Goal: Task Accomplishment & Management: Manage account settings

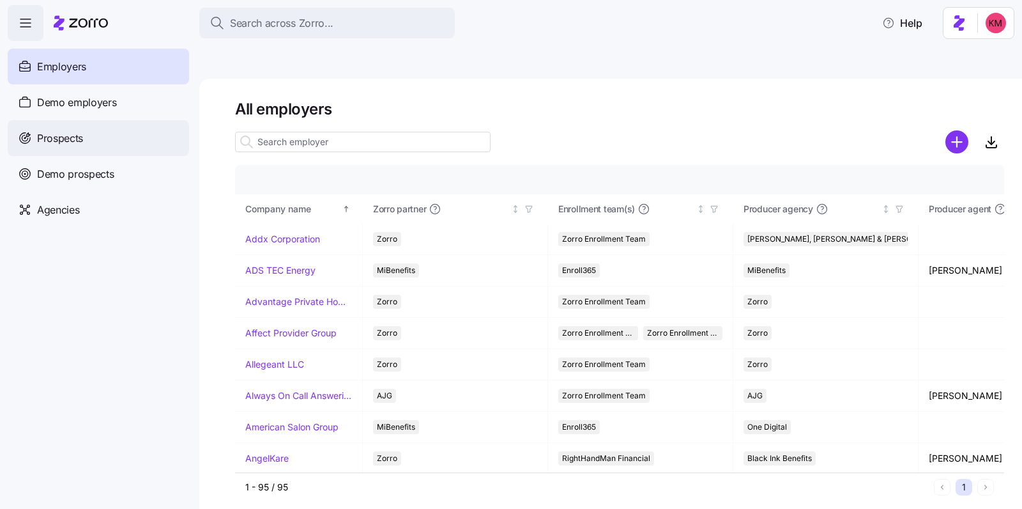
click at [70, 137] on span "Prospects" at bounding box center [60, 138] width 46 height 16
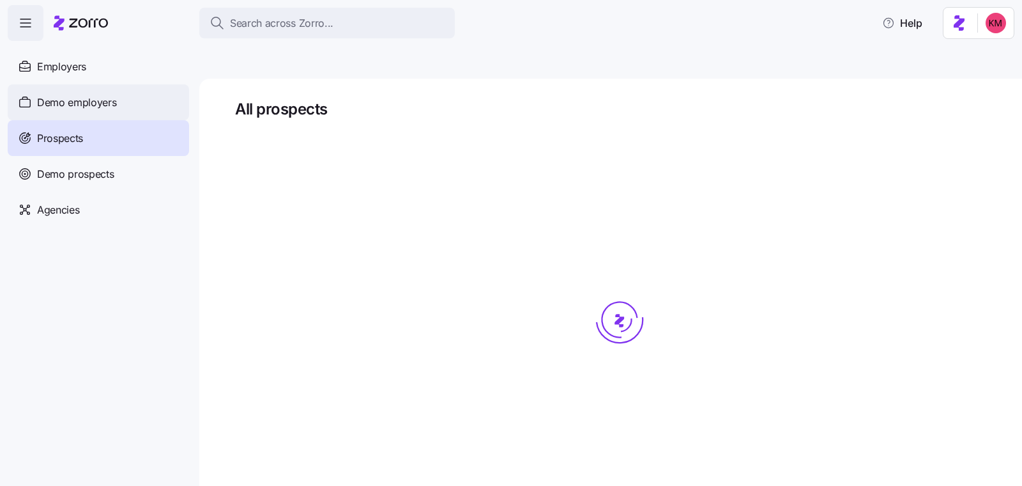
click at [63, 107] on span "Demo employers" at bounding box center [77, 103] width 80 height 16
click at [61, 97] on span "Demo employers" at bounding box center [77, 103] width 80 height 16
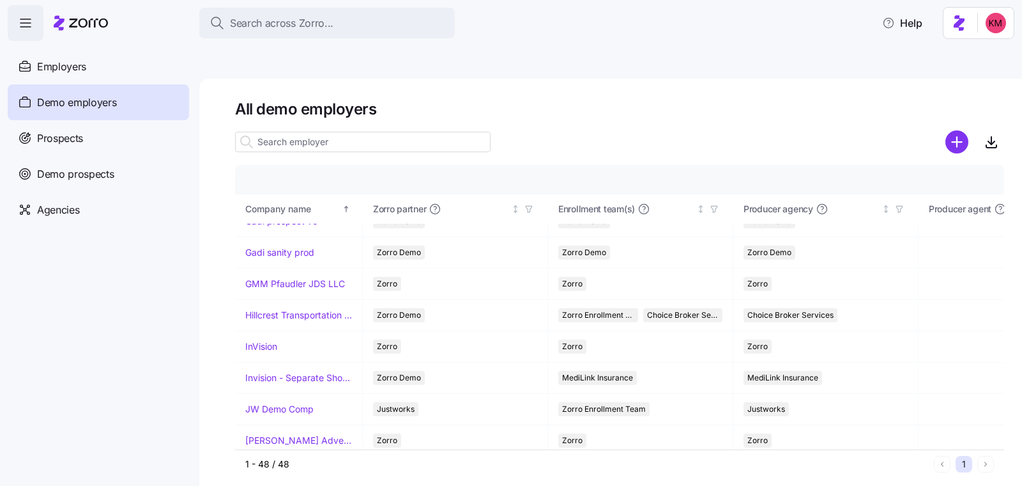
scroll to position [773, 0]
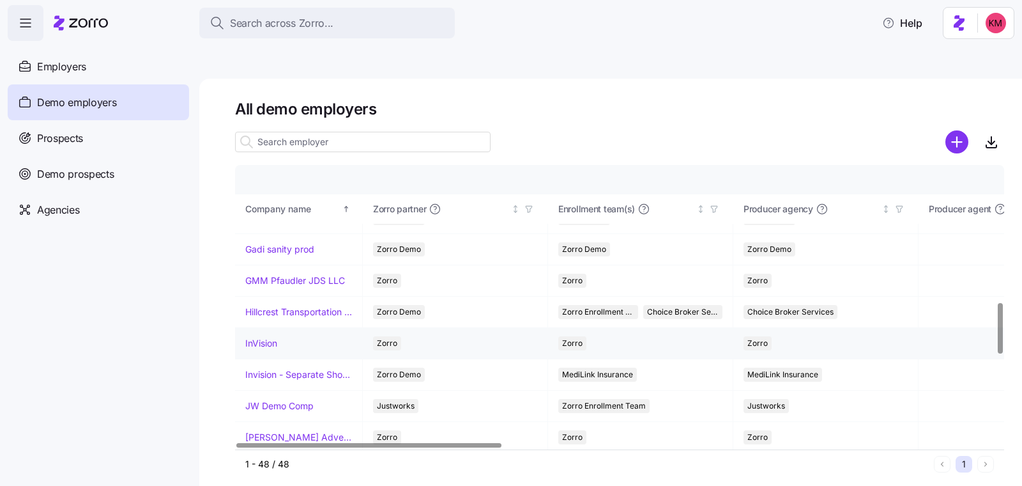
click at [265, 337] on link "InVision" at bounding box center [261, 343] width 32 height 13
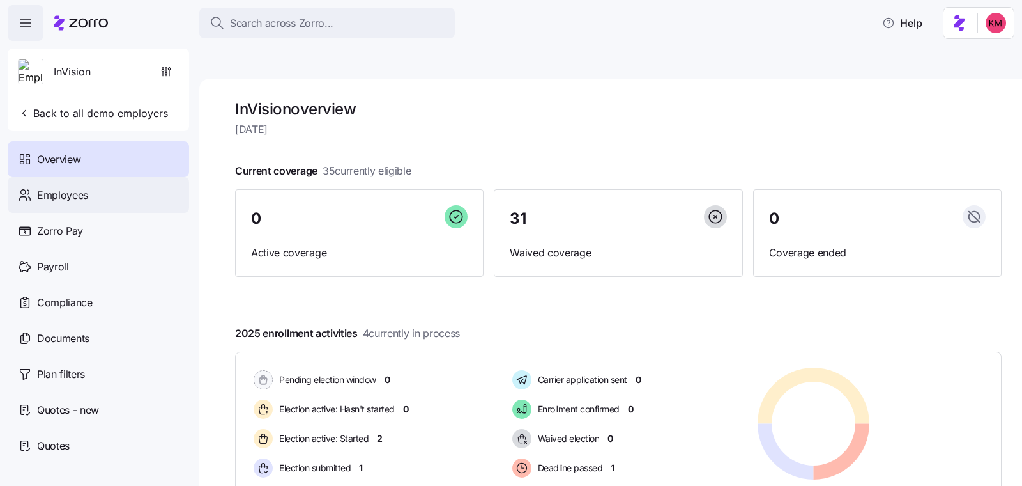
click at [82, 185] on div "Employees" at bounding box center [98, 195] width 181 height 36
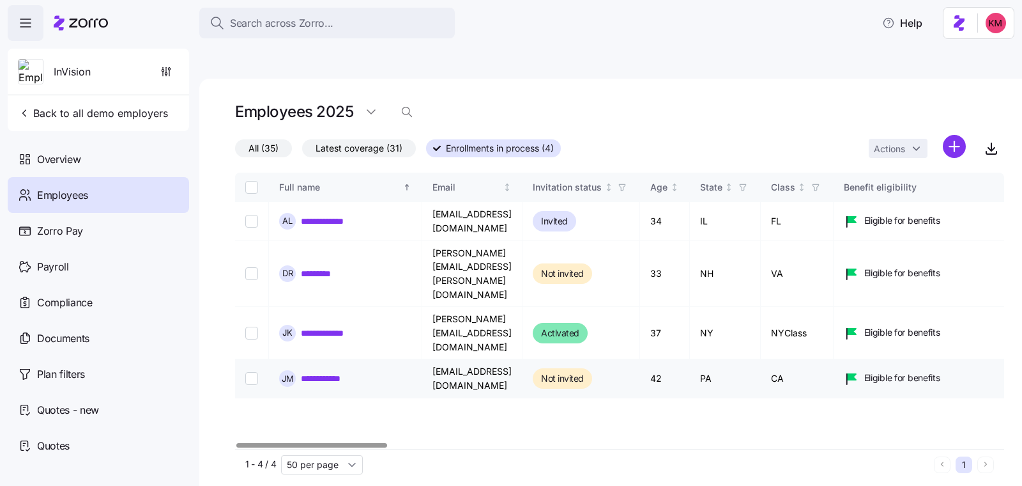
click at [334, 372] on link "**********" at bounding box center [331, 378] width 61 height 13
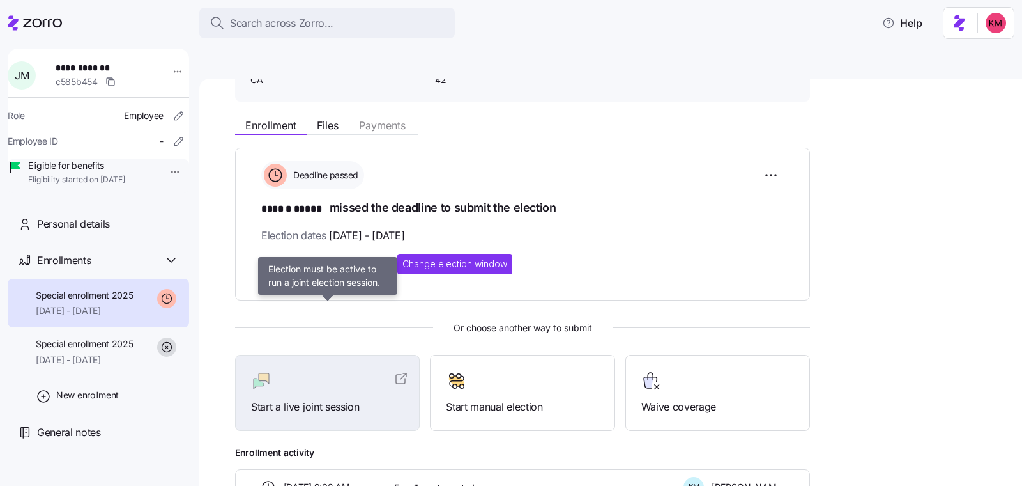
scroll to position [181, 0]
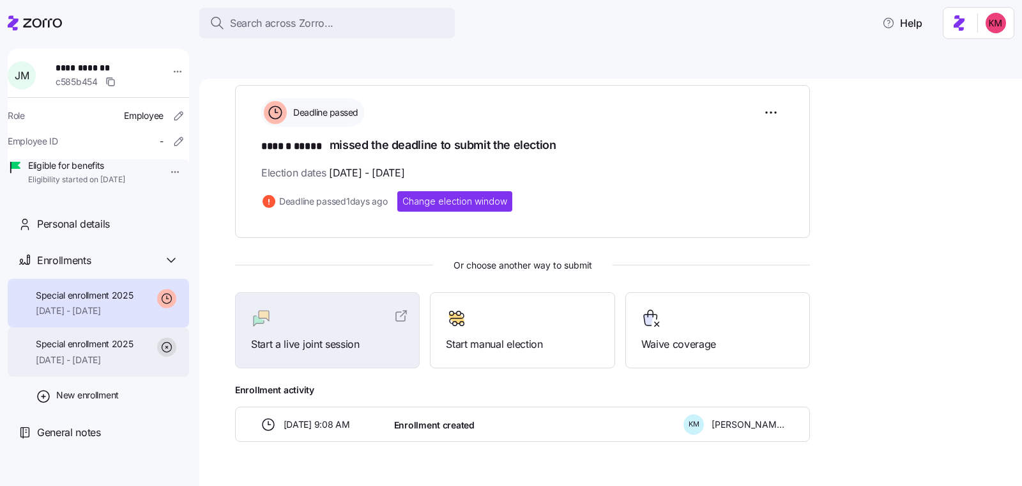
click at [118, 353] on div "Special enrollment 2025 08/01/2025 - 12/31/2025" at bounding box center [98, 351] width 181 height 49
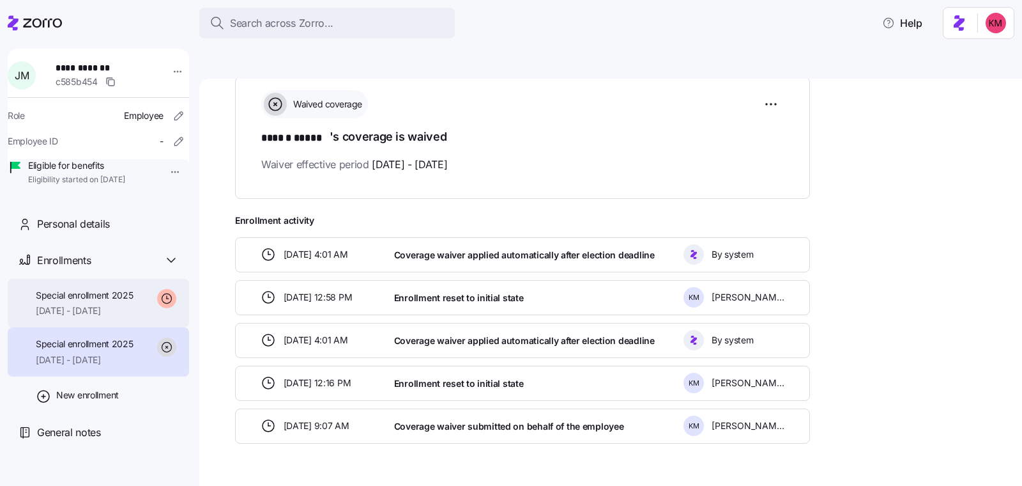
click at [91, 318] on div "Special enrollment 2025 10/01/2025 - 12/31/2025" at bounding box center [85, 303] width 98 height 29
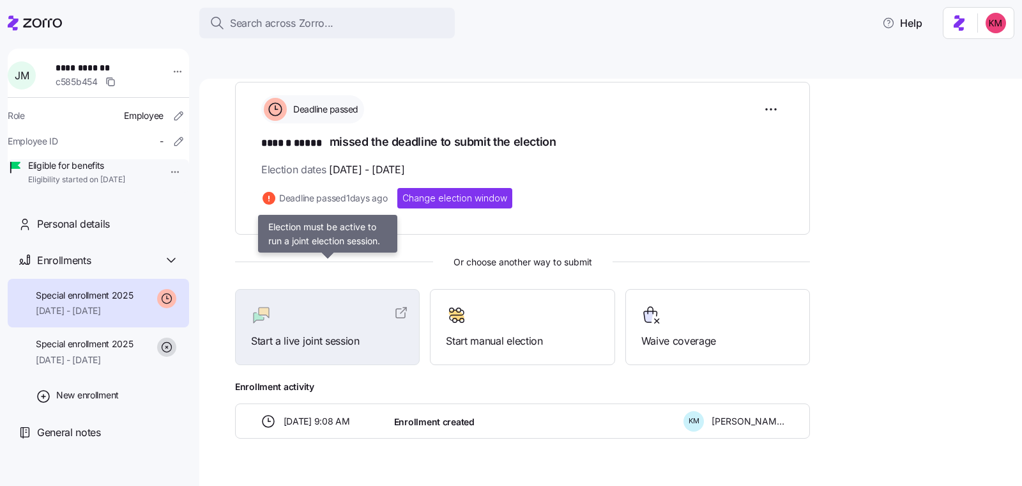
scroll to position [181, 0]
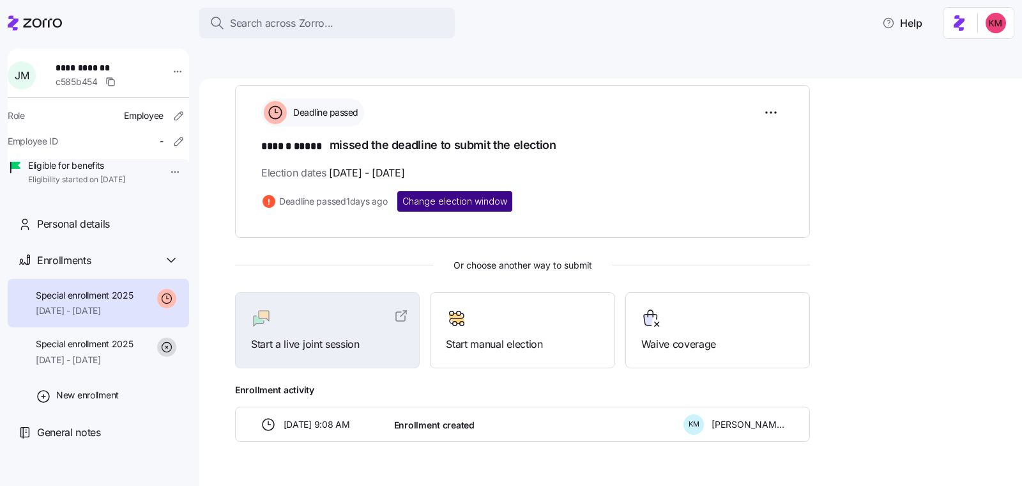
click at [422, 195] on span "Change election window" at bounding box center [455, 201] width 105 height 13
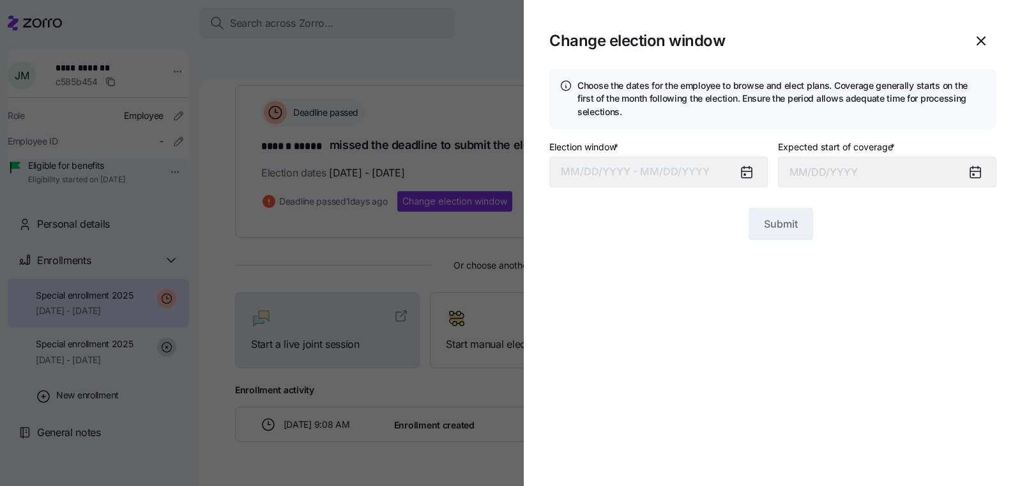
type input "October 1, 2025"
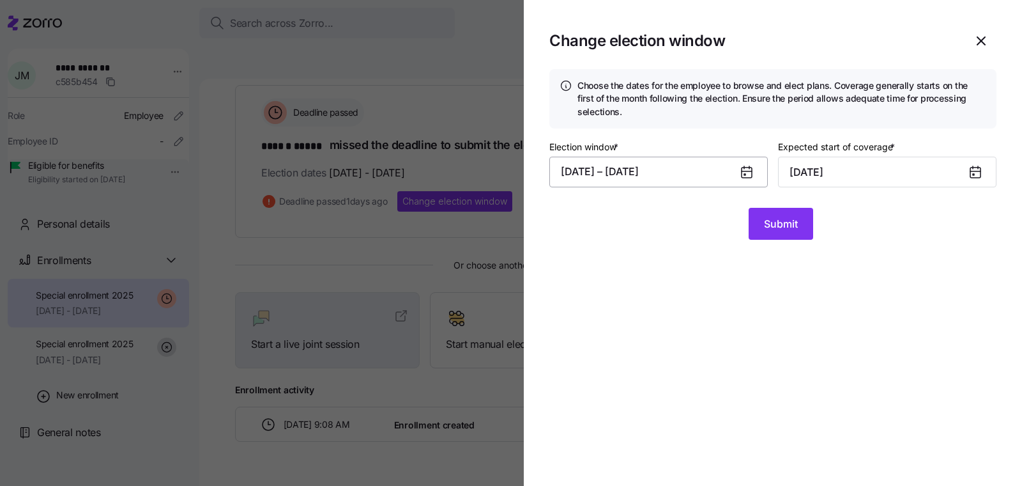
click at [720, 164] on button "09/11/2025 – 09/16/2025" at bounding box center [659, 172] width 219 height 31
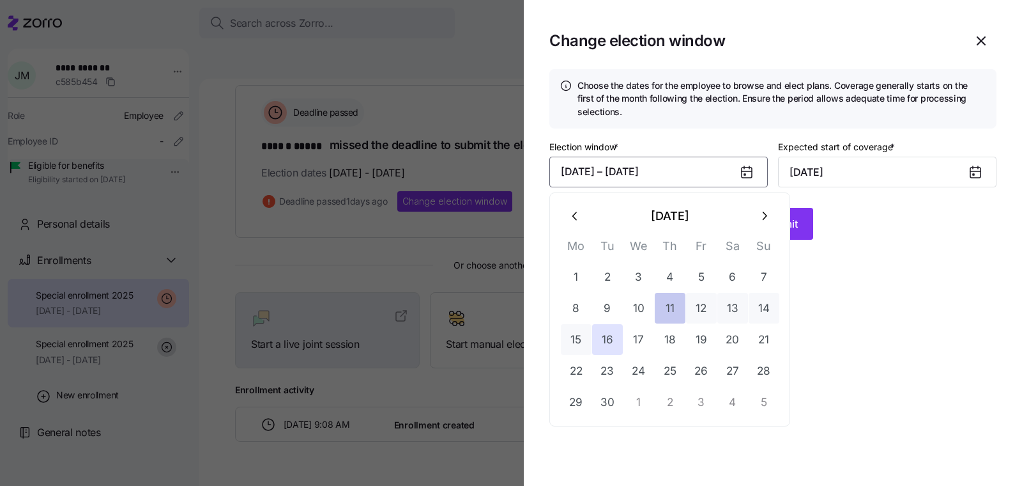
click at [659, 314] on button "11" at bounding box center [670, 308] width 31 height 31
click at [706, 341] on button "19" at bounding box center [701, 339] width 31 height 31
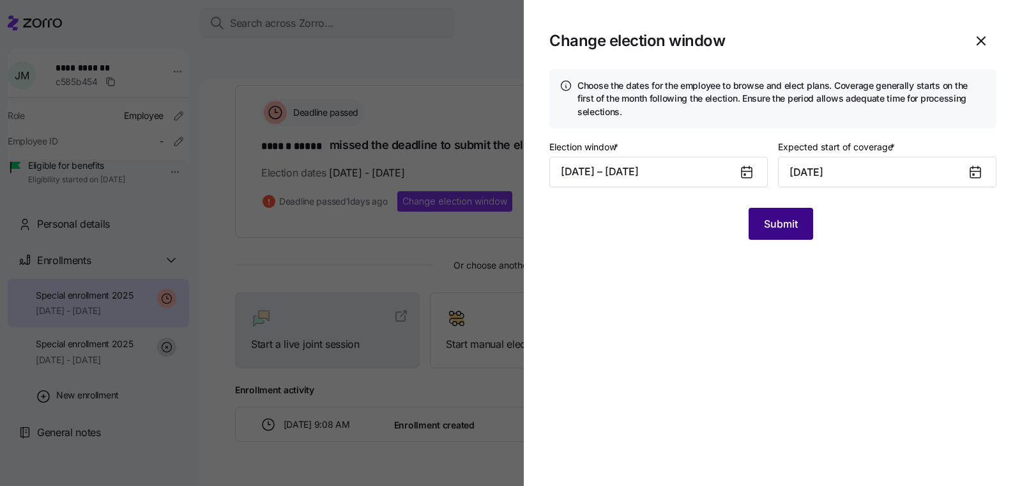
click at [776, 222] on span "Submit" at bounding box center [781, 223] width 34 height 15
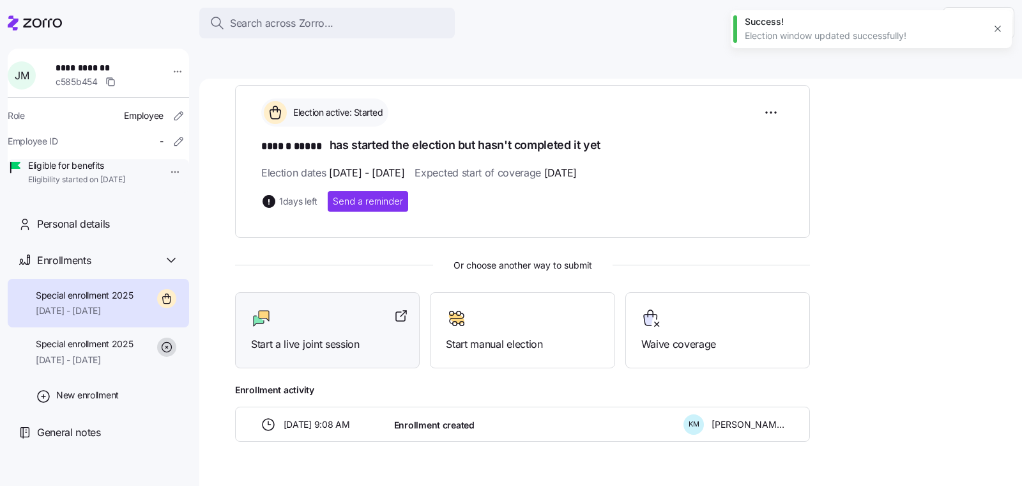
click at [343, 336] on span "Start a live joint session" at bounding box center [327, 344] width 153 height 16
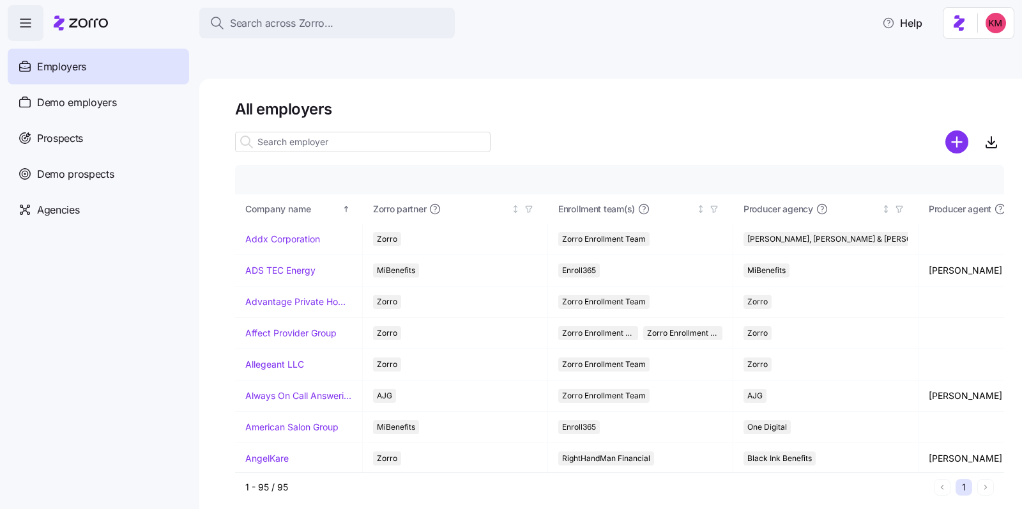
click at [304, 132] on input at bounding box center [363, 142] width 256 height 20
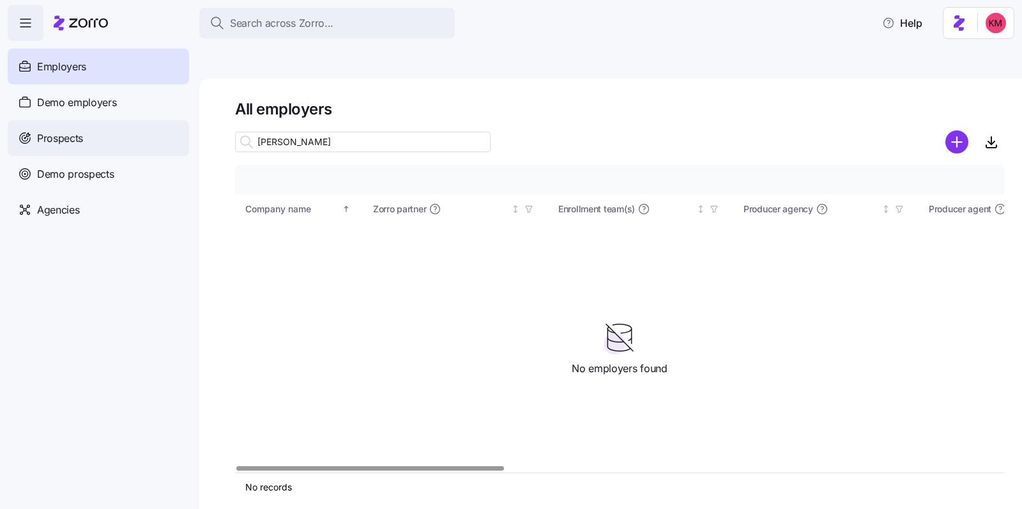
type input "marcy"
click at [43, 141] on span "Prospects" at bounding box center [60, 138] width 46 height 16
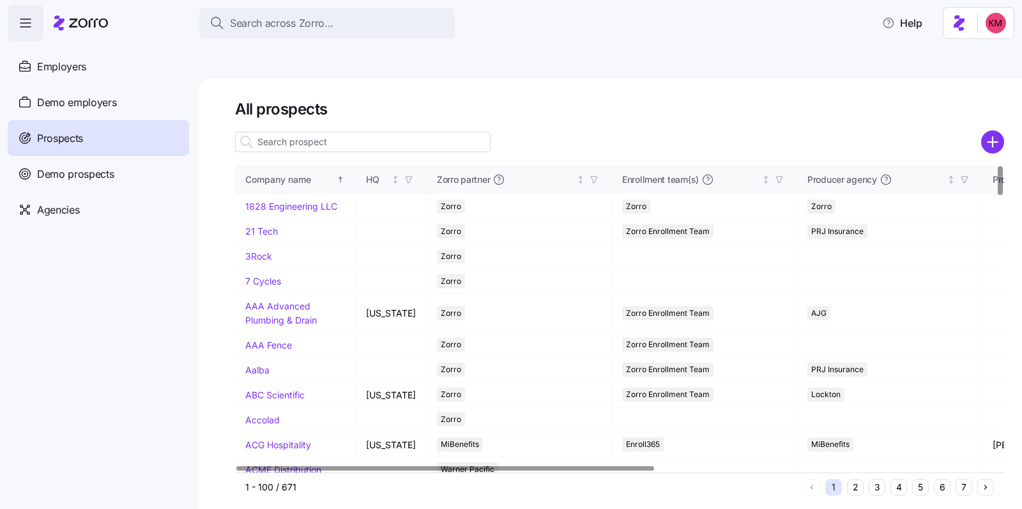
click at [405, 132] on input at bounding box center [363, 142] width 256 height 20
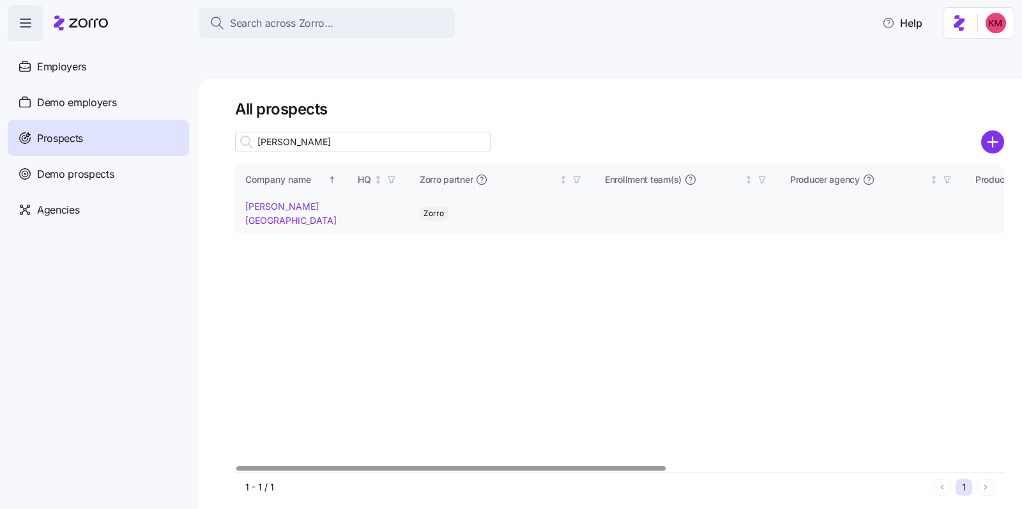
type input "marcy"
drag, startPoint x: 272, startPoint y: 178, endPoint x: 66, endPoint y: 238, distance: 214.5
click at [272, 201] on link "Marcy Lab School" at bounding box center [290, 213] width 91 height 25
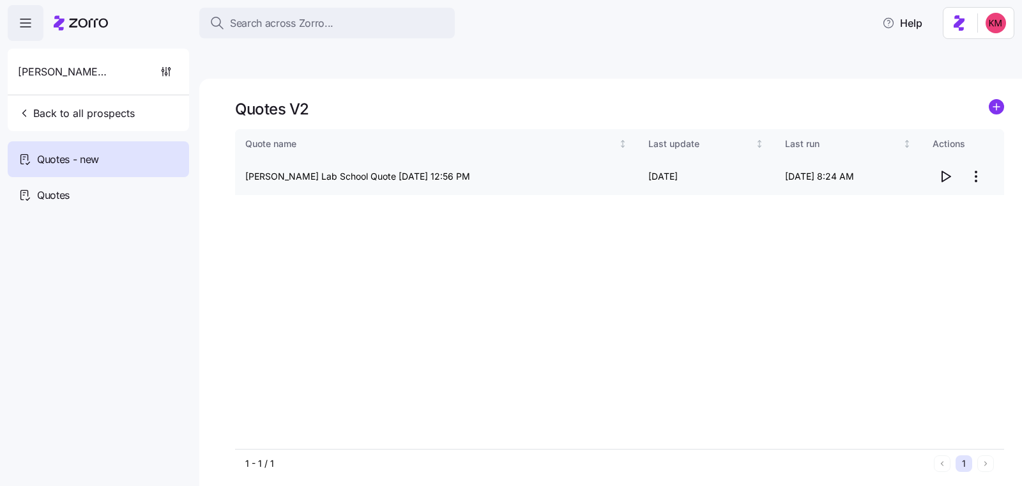
click at [945, 169] on icon "button" at bounding box center [945, 176] width 15 height 15
click at [973, 145] on html "Search across Zorro... Help Marcy Lab School Back to all prospects Quotes - new…" at bounding box center [511, 303] width 1022 height 606
click at [941, 180] on div "Edit quote" at bounding box center [926, 177] width 118 height 20
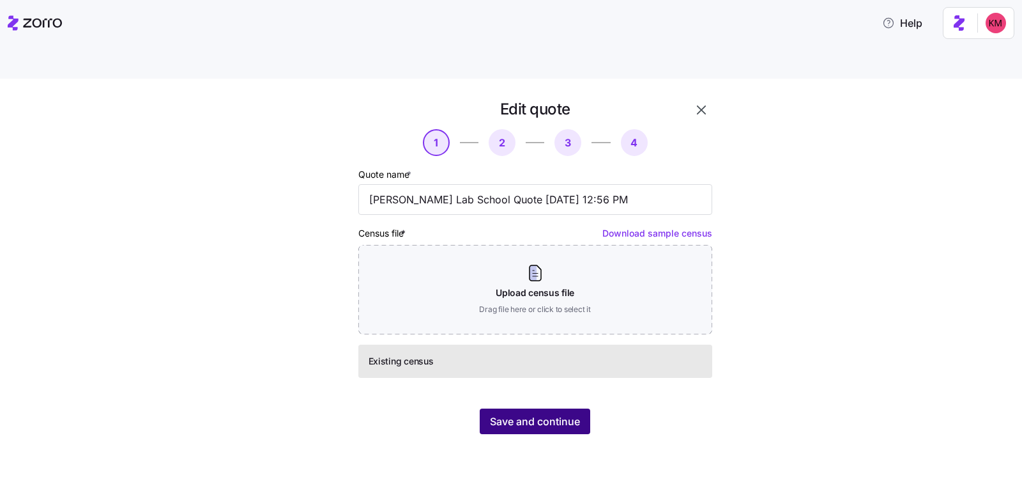
click at [567, 413] on span "Save and continue" at bounding box center [535, 420] width 90 height 15
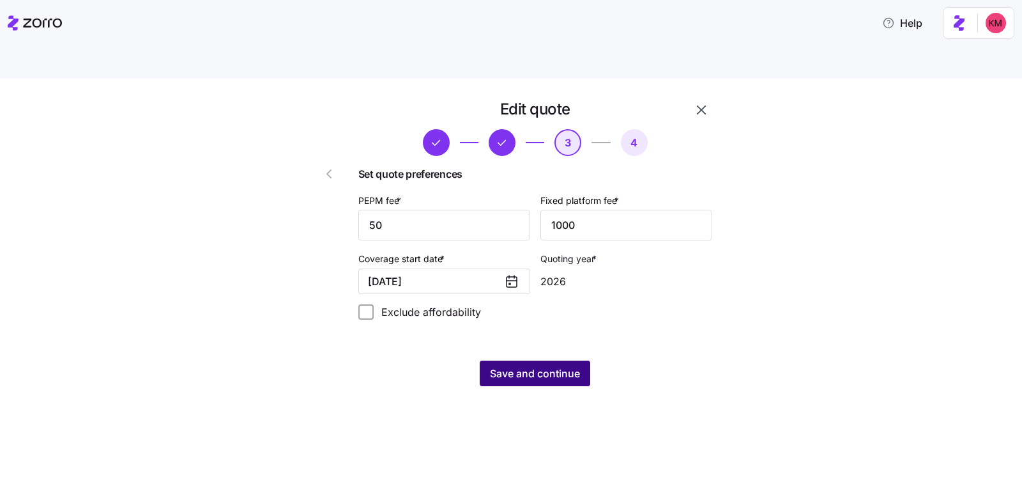
click at [543, 366] on span "Save and continue" at bounding box center [535, 373] width 90 height 15
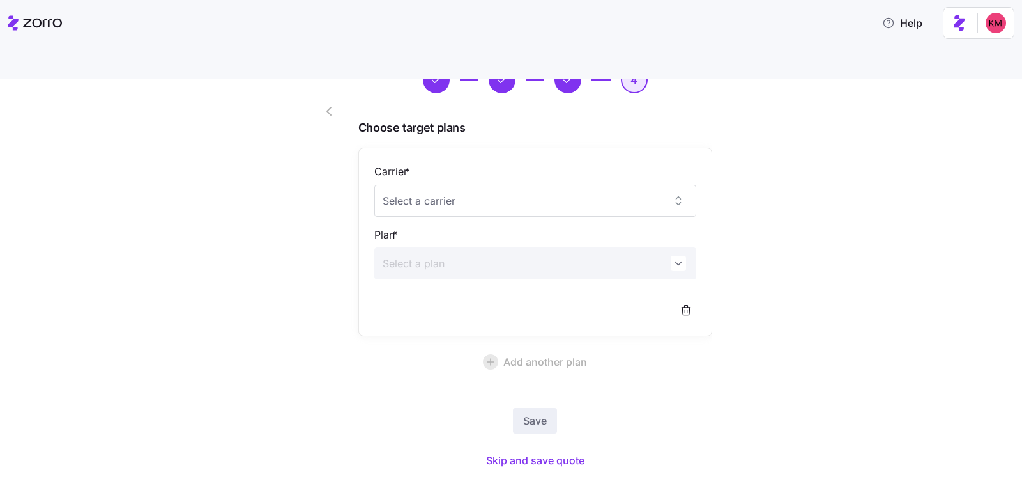
scroll to position [64, 0]
click at [760, 171] on div "Edit quote 4 Choose target plans Carrier * Plan * Add another plan Save Skip an…" at bounding box center [520, 260] width 969 height 451
click at [545, 451] on span "Skip and save quote" at bounding box center [535, 458] width 98 height 15
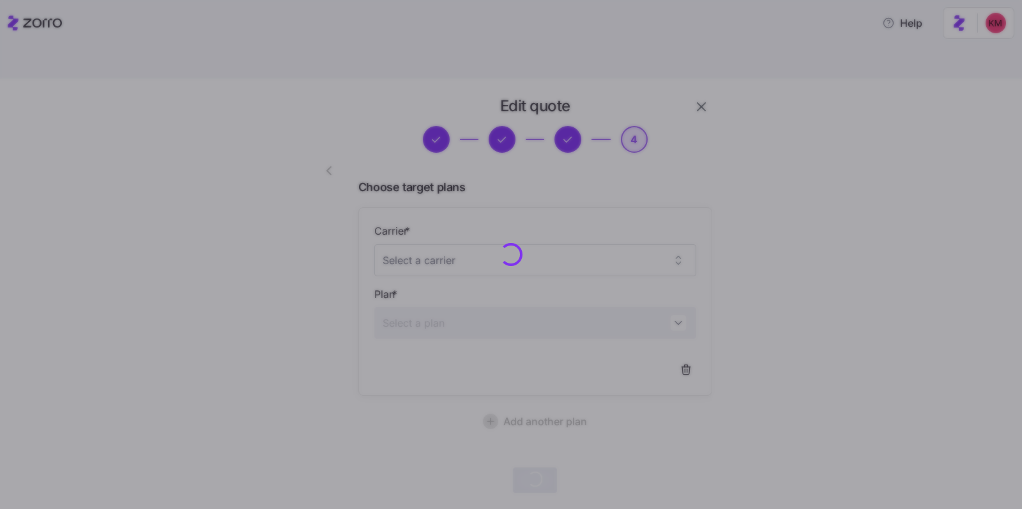
scroll to position [3, 0]
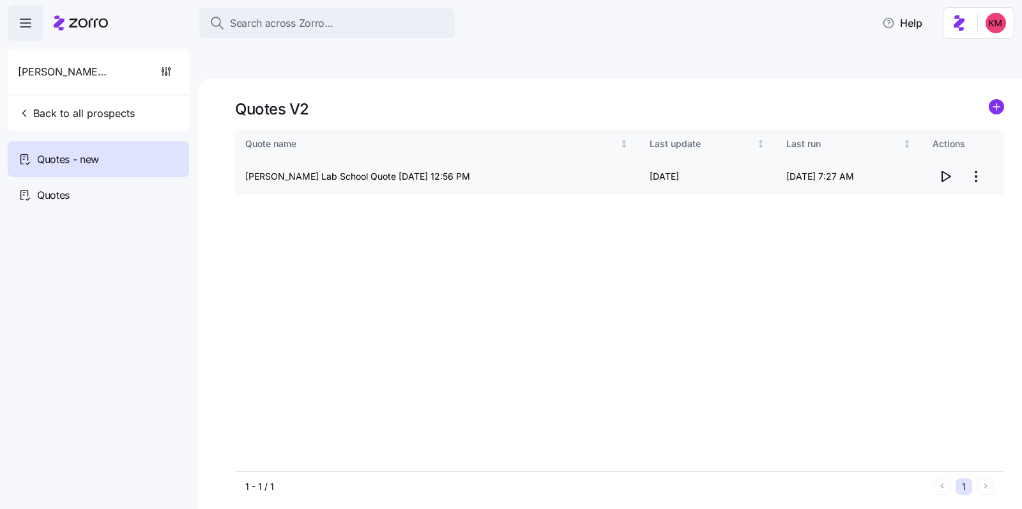
click at [983, 142] on html "Search across Zorro... Help Marcy Lab School Back to all prospects Quotes - new…" at bounding box center [511, 314] width 1022 height 629
click at [952, 175] on div "Edit quote" at bounding box center [926, 177] width 118 height 20
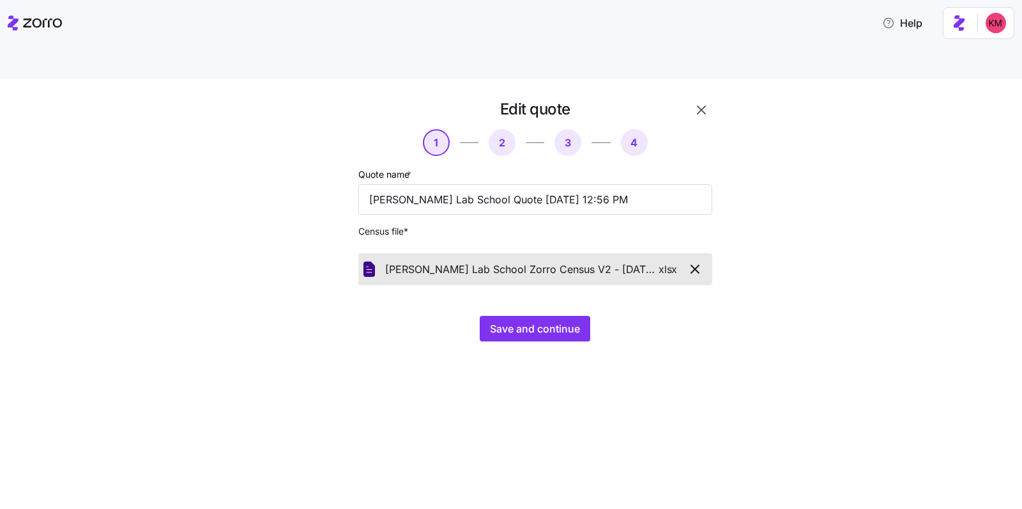
drag, startPoint x: 792, startPoint y: 396, endPoint x: 776, endPoint y: 390, distance: 17.0
click at [791, 395] on div "Edit quote 1 2 3 4 Quote name * Marcy Lab School Quote 09/03/2025 12:56 PM Cens…" at bounding box center [511, 309] width 1022 height 460
click at [577, 321] on span "Save and continue" at bounding box center [535, 328] width 90 height 15
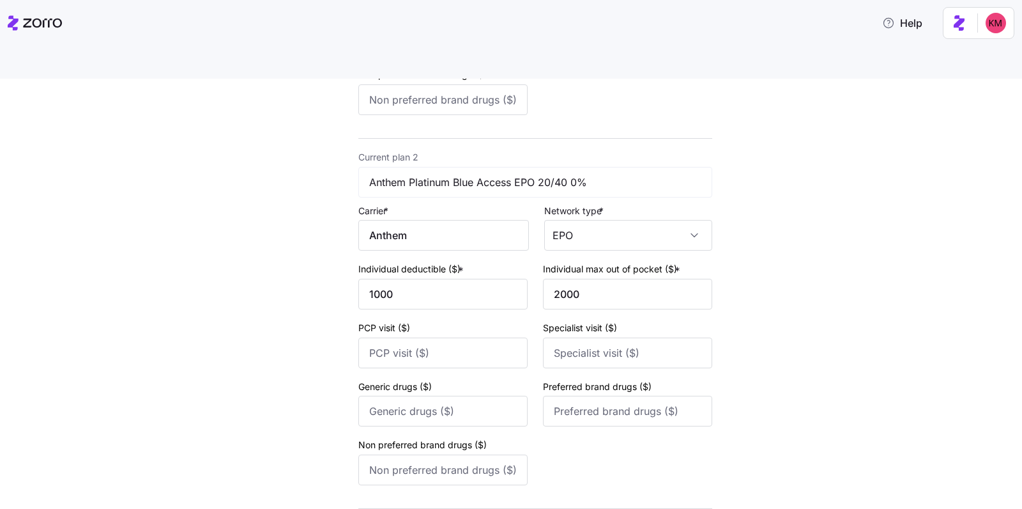
scroll to position [860, 0]
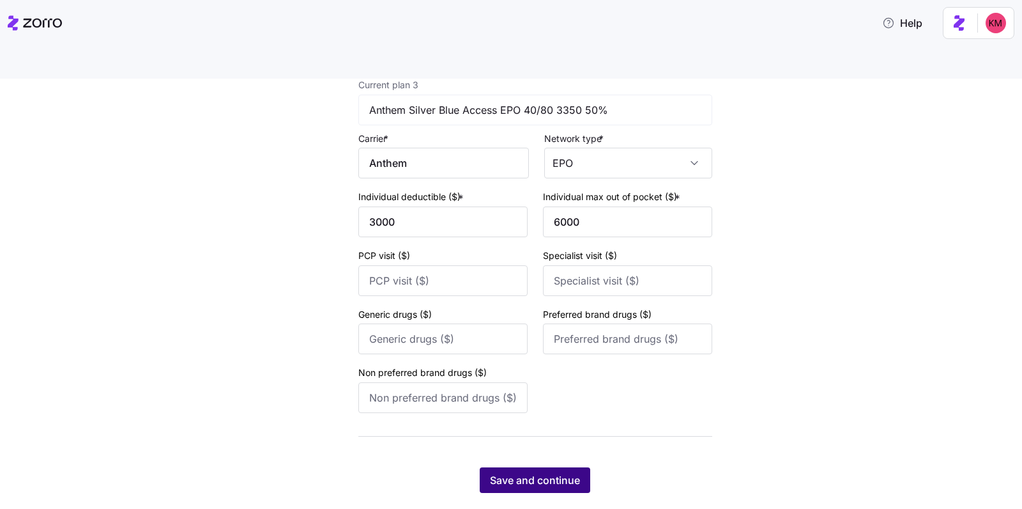
click at [540, 472] on span "Save and continue" at bounding box center [535, 479] width 90 height 15
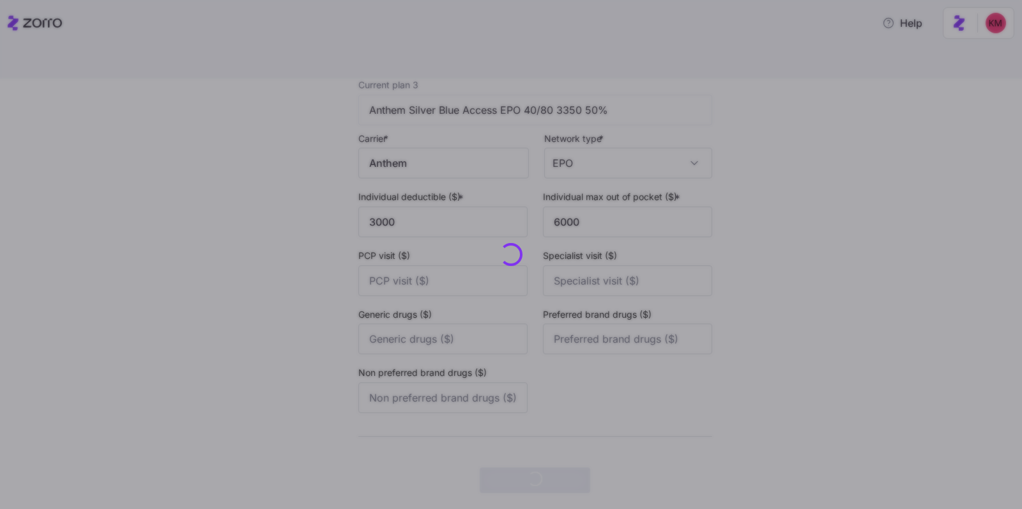
scroll to position [0, 0]
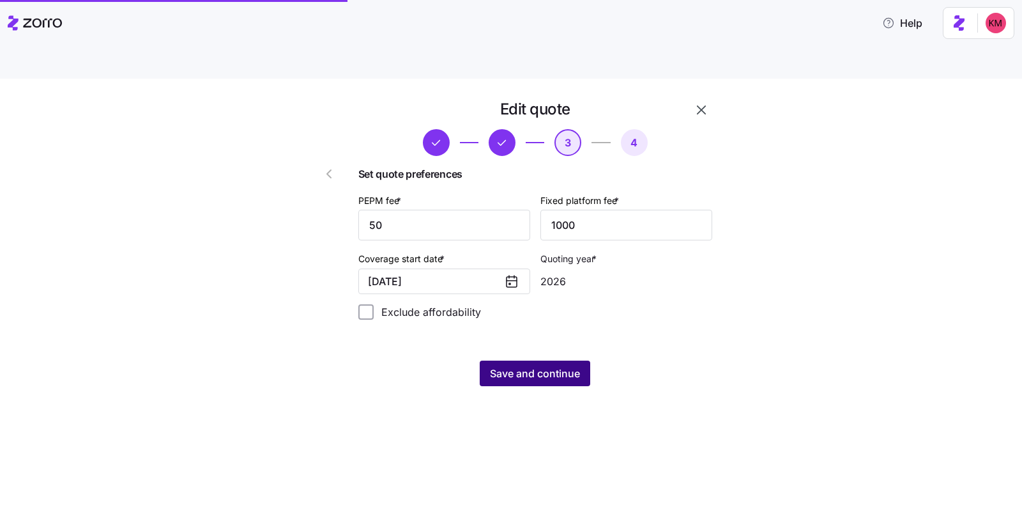
click at [540, 366] on span "Save and continue" at bounding box center [535, 373] width 90 height 15
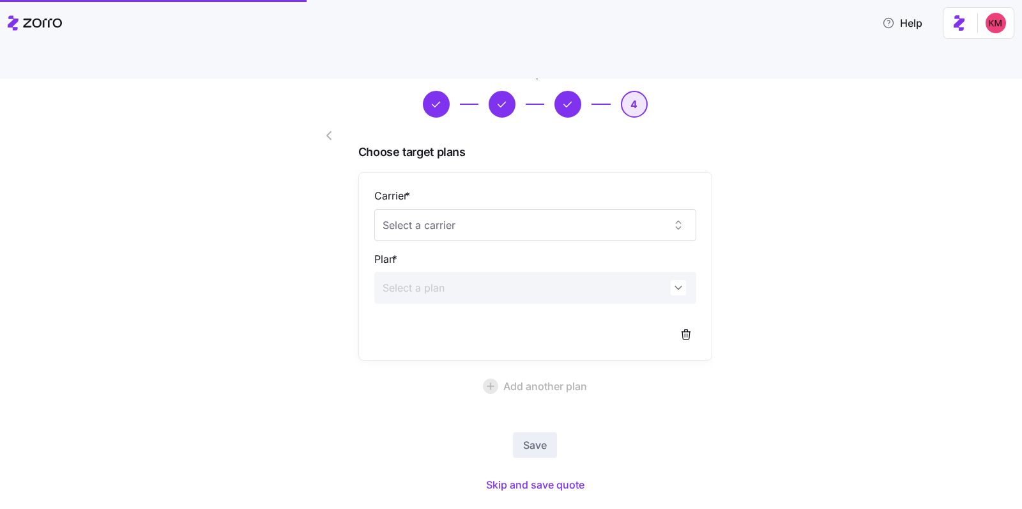
scroll to position [41, 0]
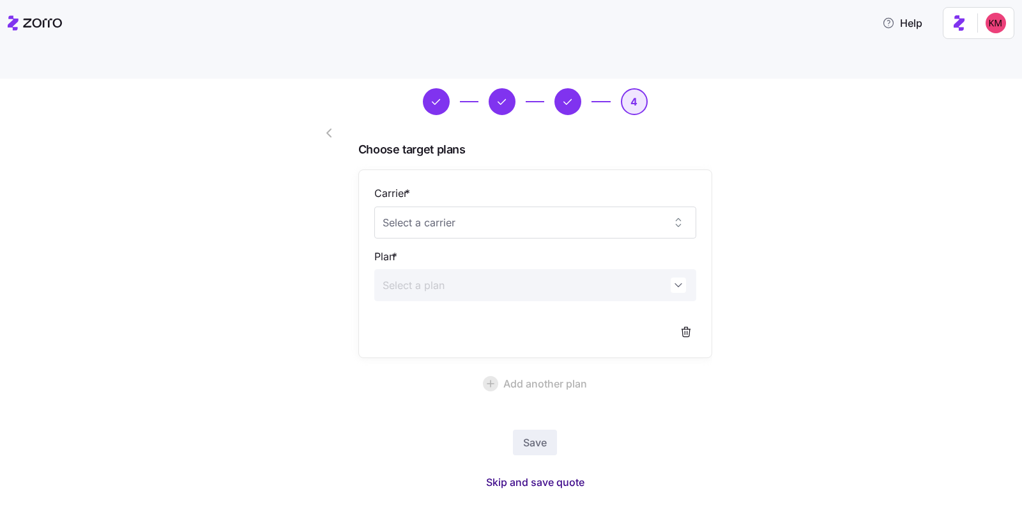
click at [528, 474] on span "Skip and save quote" at bounding box center [535, 481] width 98 height 15
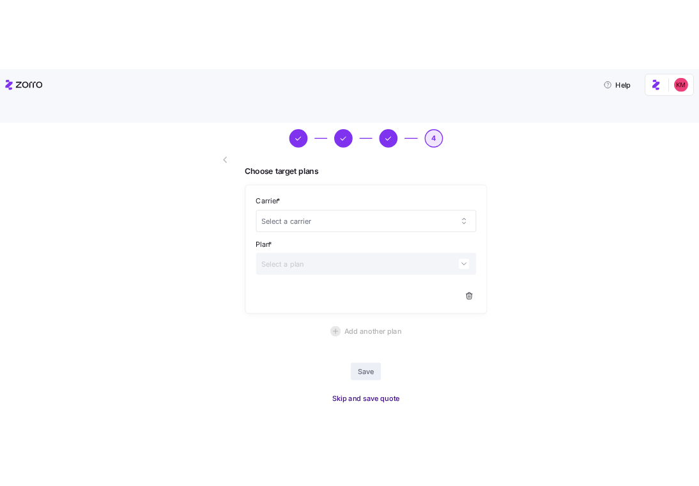
scroll to position [3, 0]
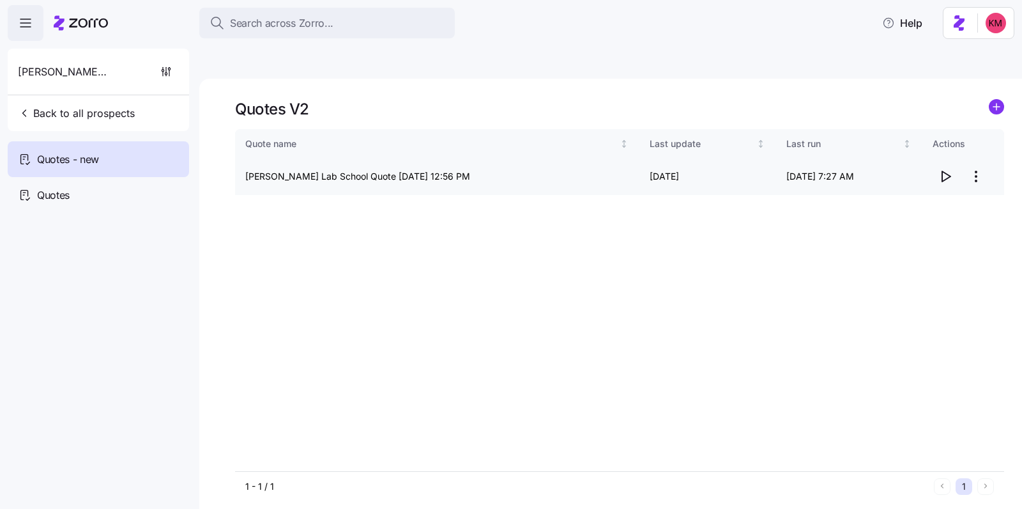
click at [943, 169] on icon "button" at bounding box center [945, 176] width 15 height 15
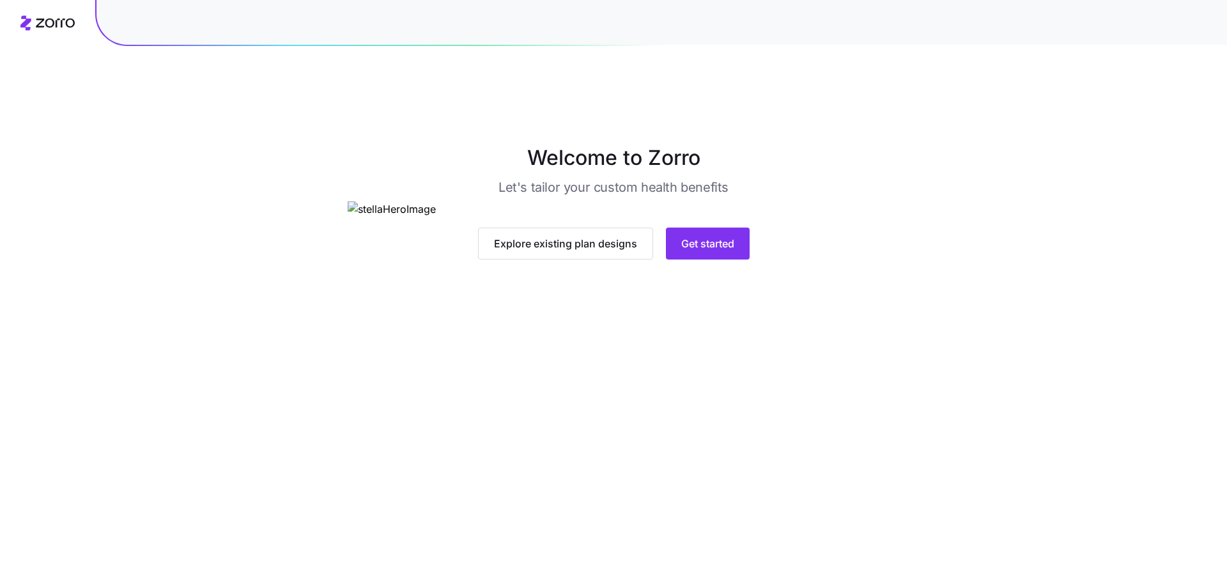
click at [700, 476] on main "Welcome to Zorro Let's tailor your custom health benefits Explore existing plan…" at bounding box center [613, 321] width 1227 height 583
click at [707, 259] on button "Get started" at bounding box center [708, 243] width 84 height 32
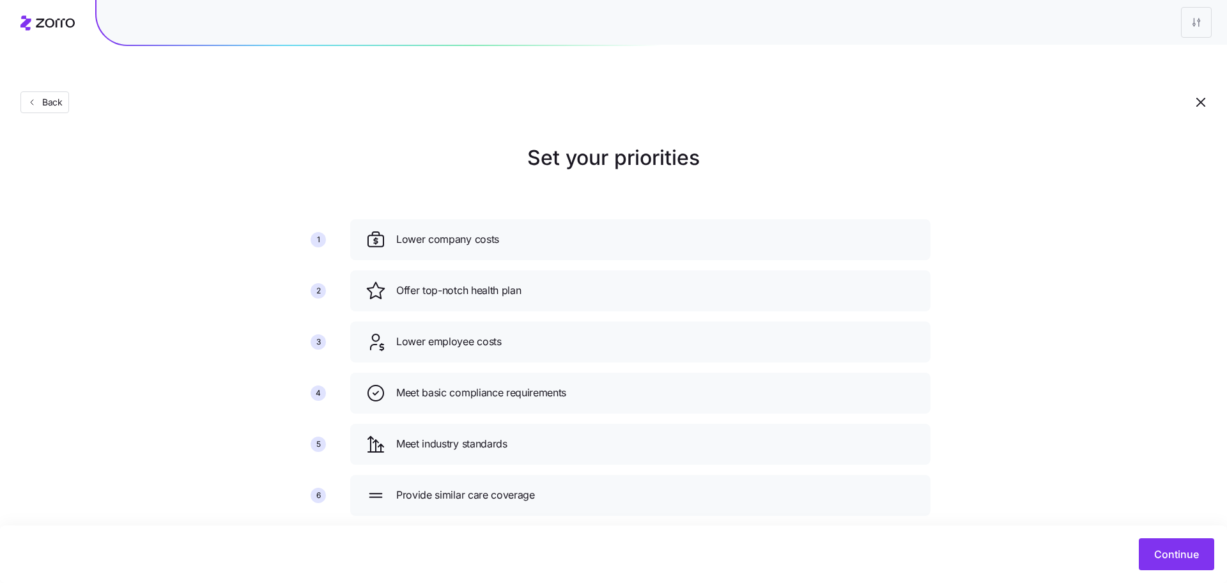
click at [1121, 543] on div "Continue" at bounding box center [613, 554] width 1201 height 32
click at [1137, 548] on div "Continue" at bounding box center [613, 554] width 1201 height 32
click at [1153, 552] on button "Continue" at bounding box center [1176, 554] width 75 height 32
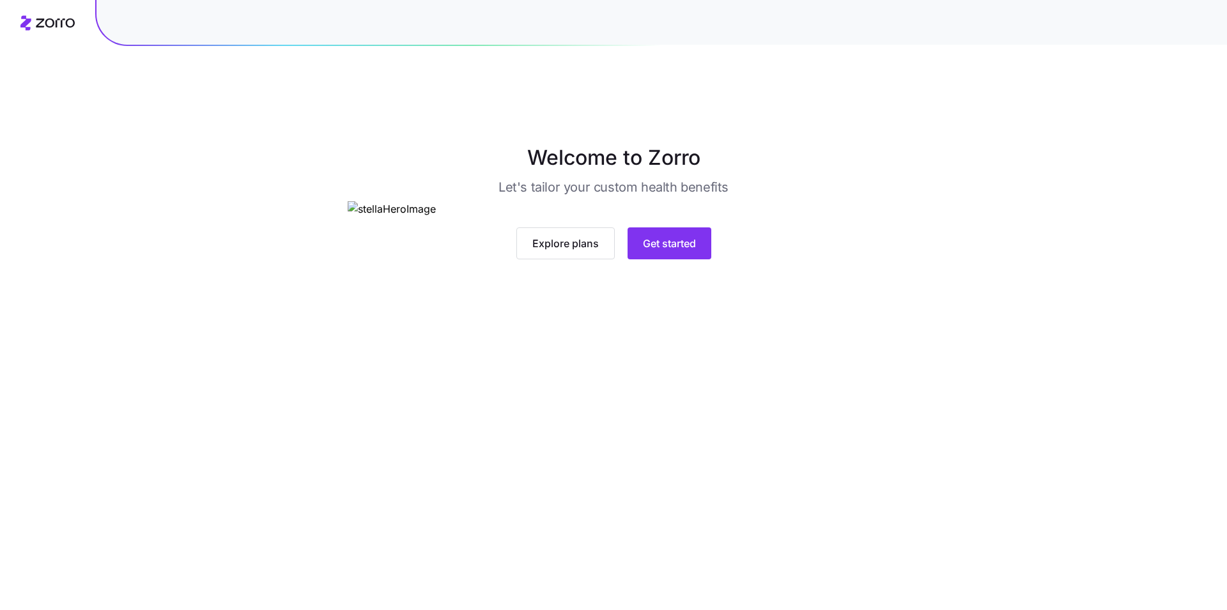
click at [748, 217] on img at bounding box center [614, 209] width 532 height 16
click at [688, 259] on button "Get started" at bounding box center [670, 243] width 84 height 32
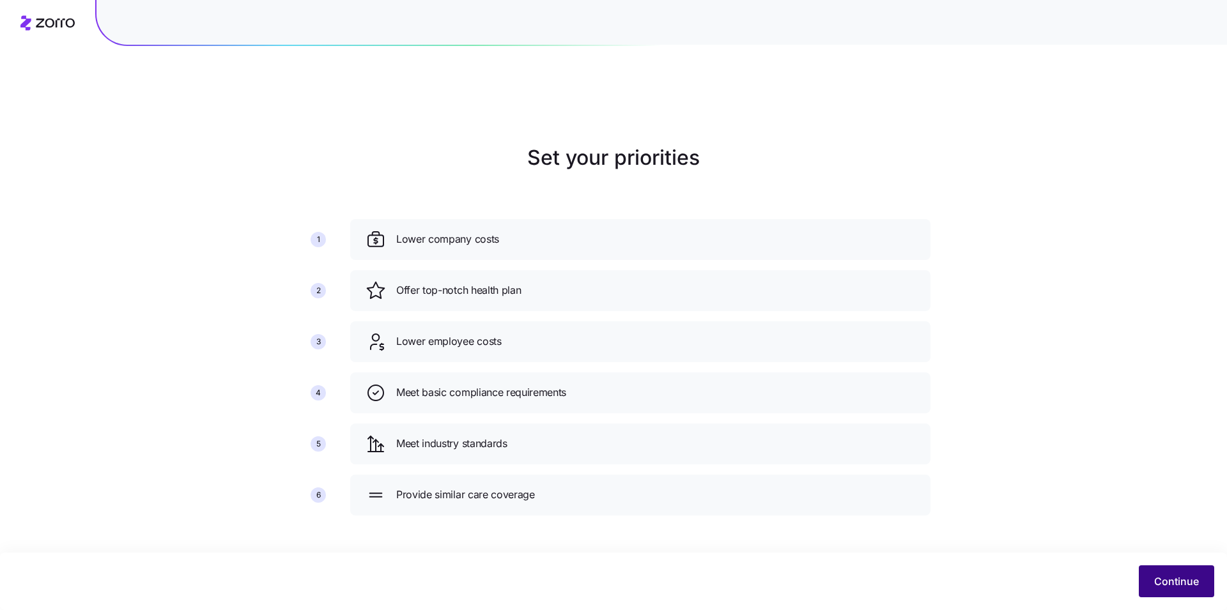
click at [1162, 576] on span "Continue" at bounding box center [1176, 581] width 45 height 15
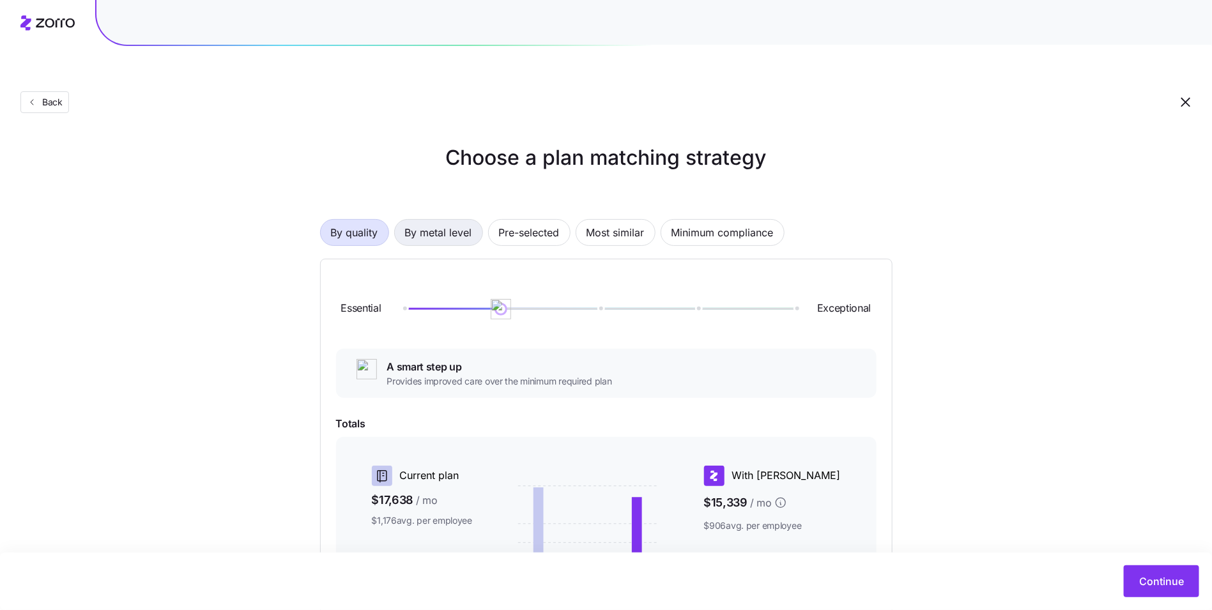
click at [472, 219] on button "By metal level" at bounding box center [438, 232] width 89 height 27
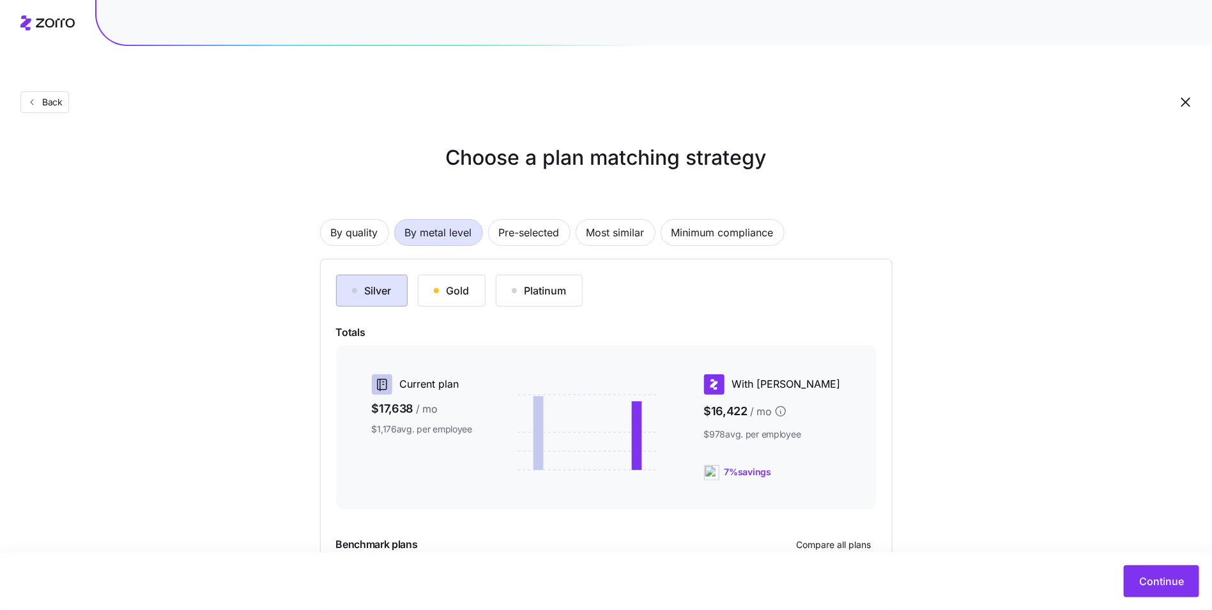
drag, startPoint x: 376, startPoint y: 265, endPoint x: 384, endPoint y: 263, distance: 8.7
click at [375, 283] on div "Silver" at bounding box center [372, 290] width 40 height 15
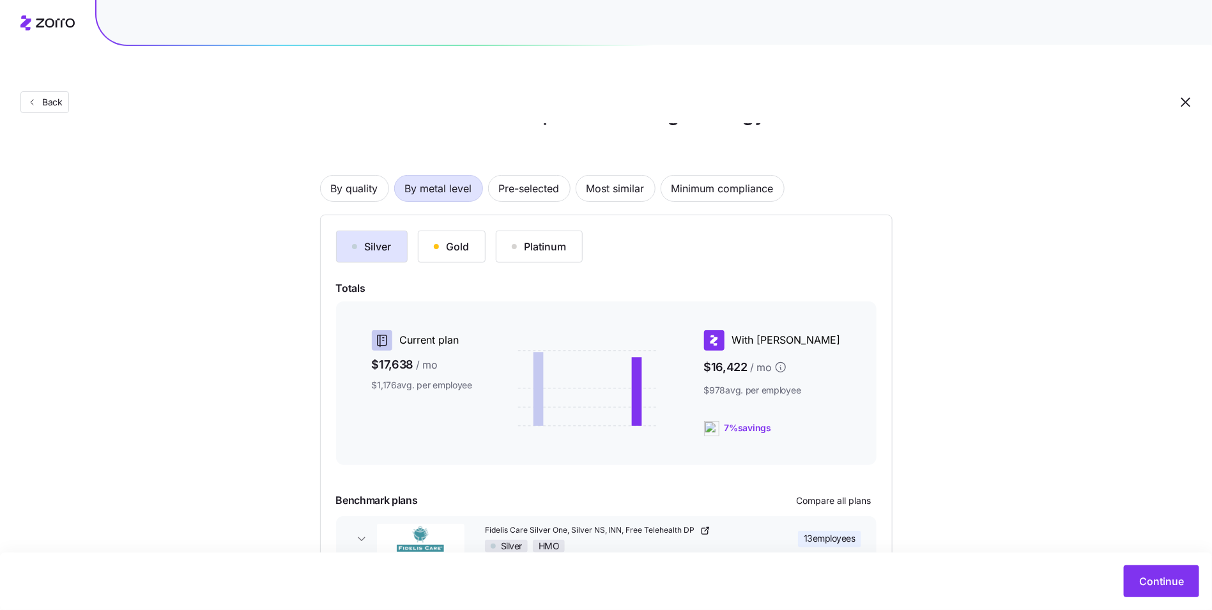
scroll to position [94, 0]
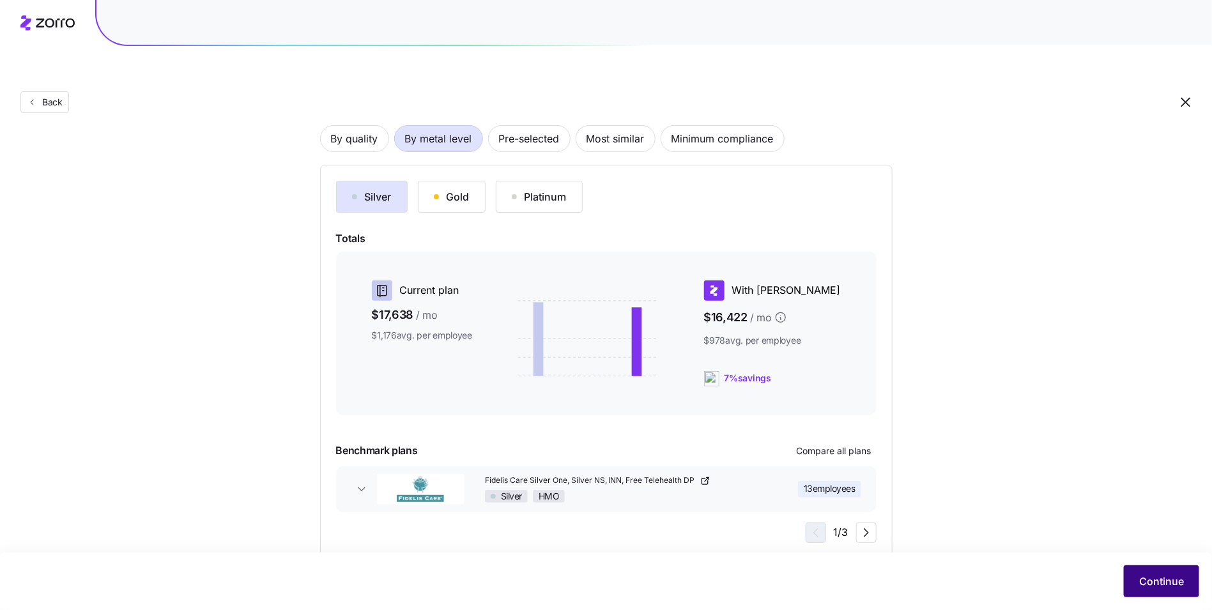
click at [1191, 578] on button "Continue" at bounding box center [1161, 582] width 75 height 32
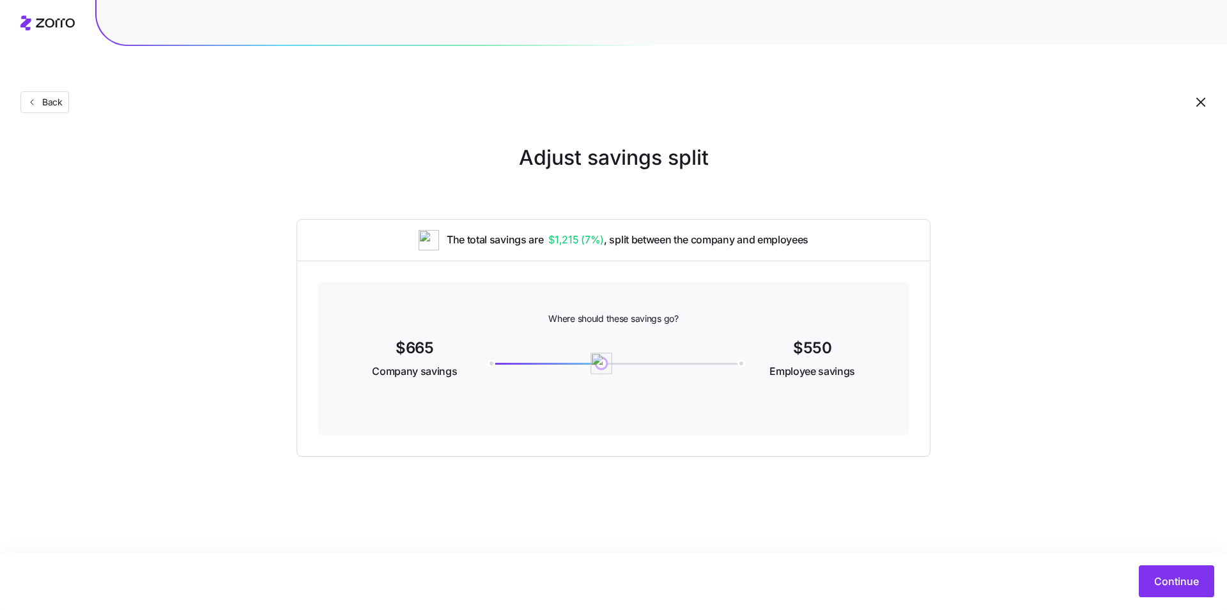
drag, startPoint x: 500, startPoint y: 334, endPoint x: 601, endPoint y: 336, distance: 101.6
click at [601, 363] on div "550" at bounding box center [614, 364] width 250 height 2
click at [1171, 587] on span "Continue" at bounding box center [1176, 581] width 45 height 15
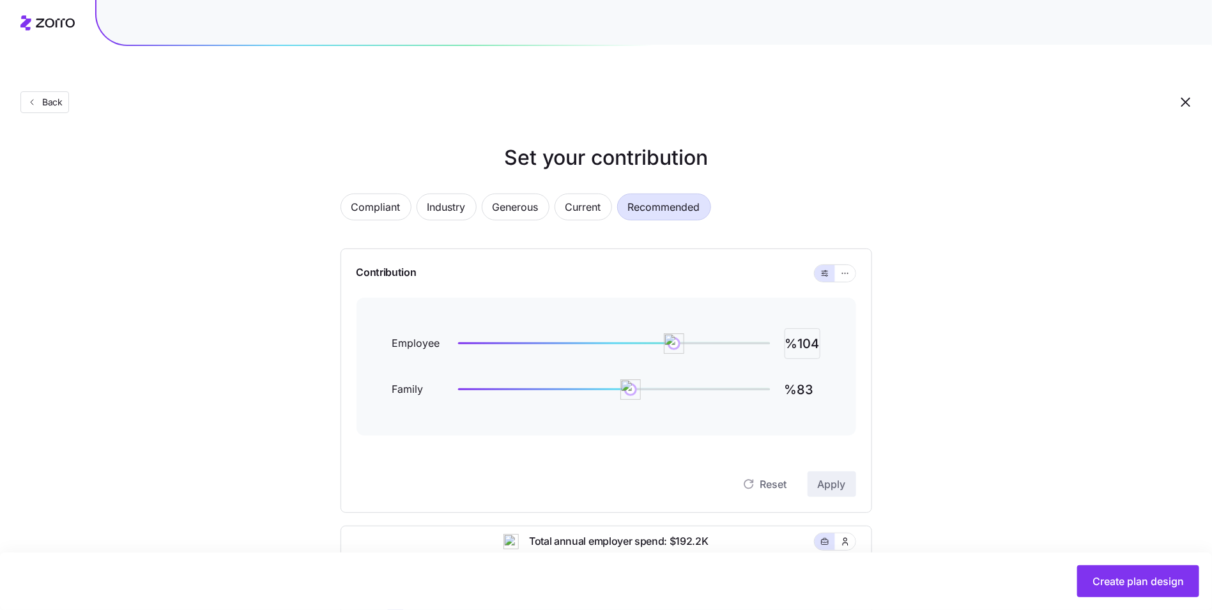
click at [799, 328] on input "%104" at bounding box center [803, 343] width 36 height 31
click at [805, 328] on input "%104" at bounding box center [803, 343] width 36 height 31
type input "%99"
type input "%50"
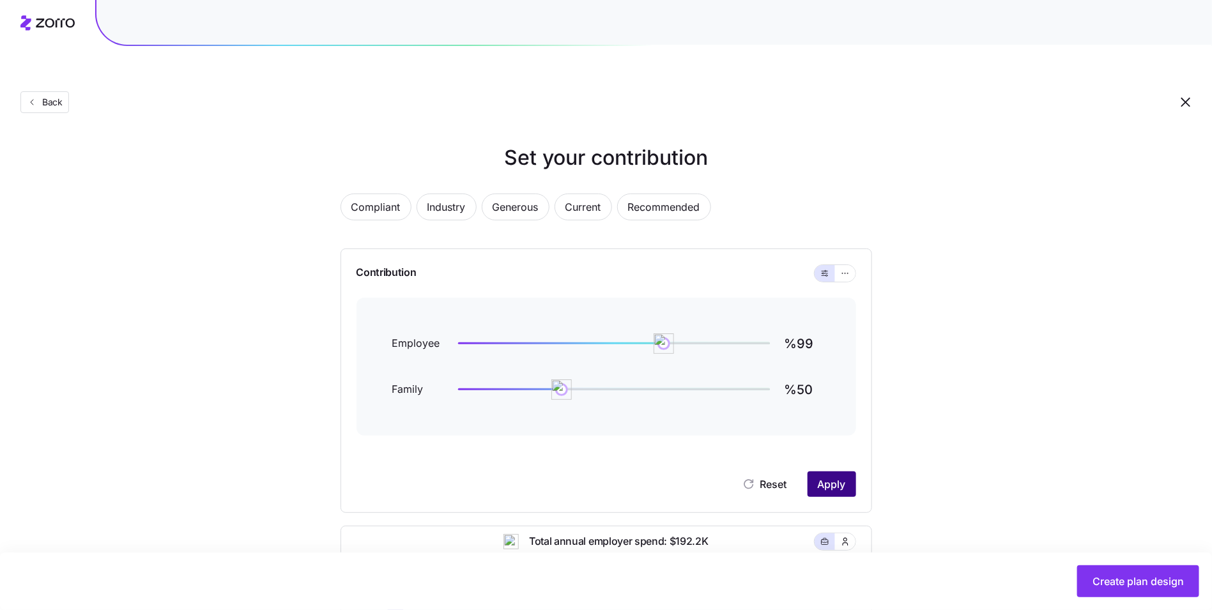
click at [833, 477] on span "Apply" at bounding box center [832, 484] width 28 height 15
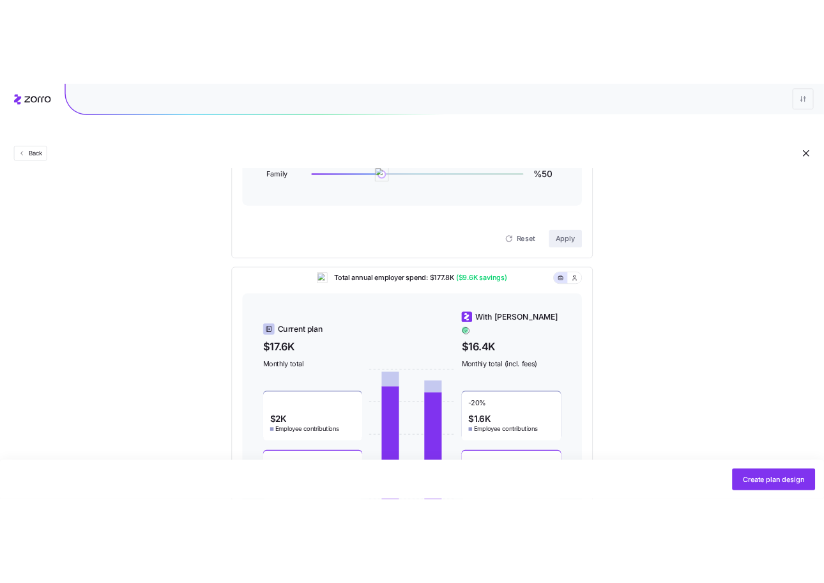
scroll to position [343, 0]
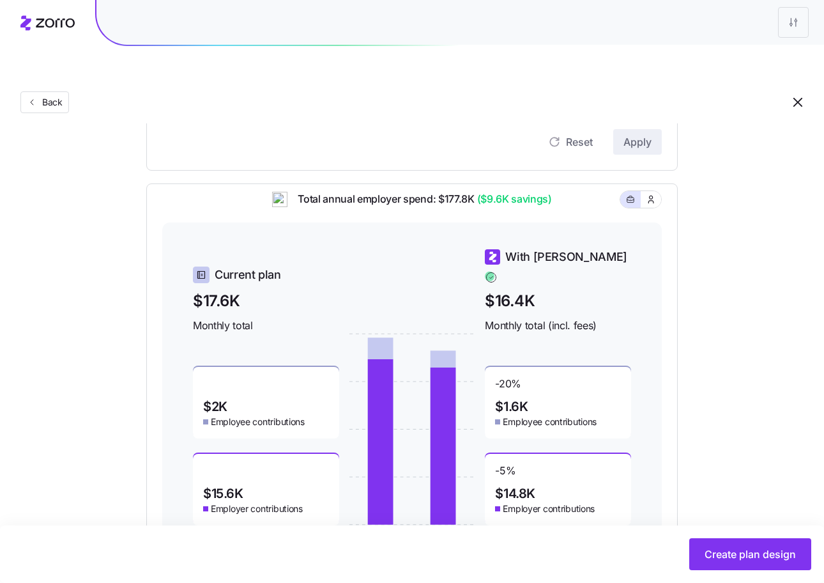
click at [707, 538] on div "Create plan design" at bounding box center [412, 554] width 799 height 32
click at [711, 543] on button "Create plan design" at bounding box center [751, 554] width 122 height 32
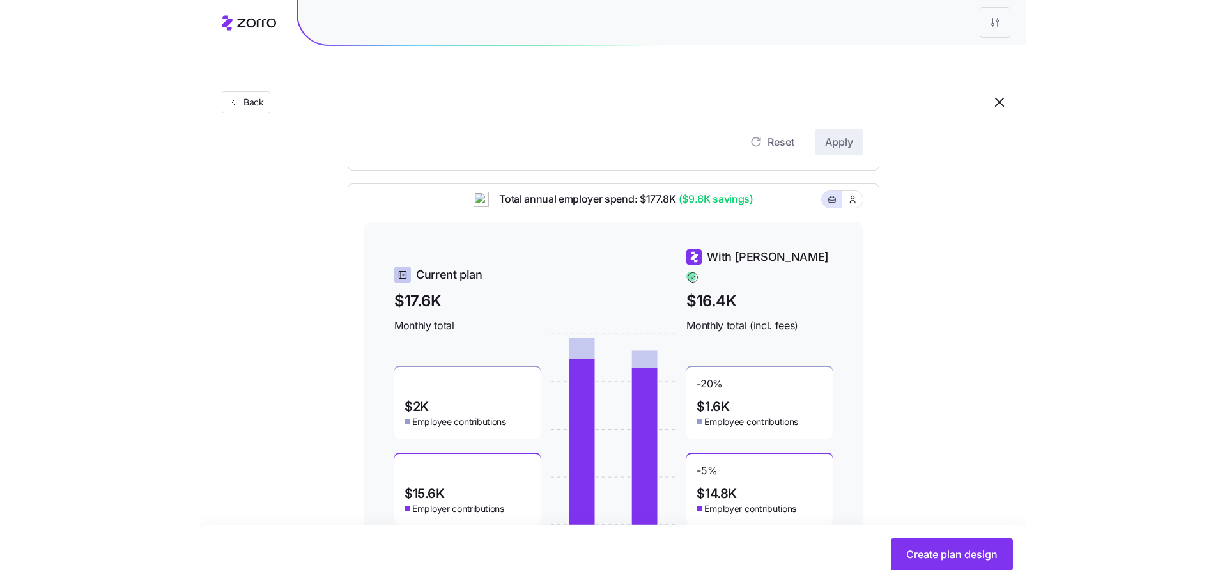
scroll to position [0, 0]
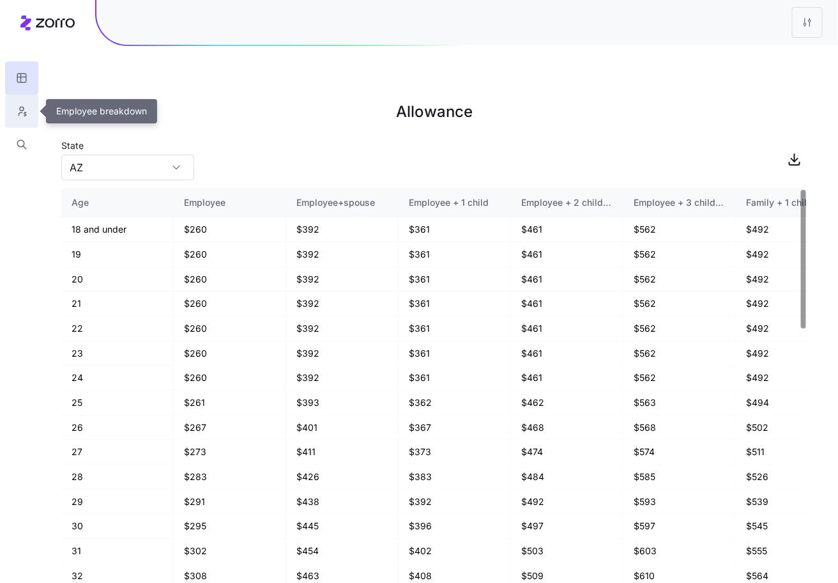
click at [30, 105] on button "button" at bounding box center [21, 111] width 33 height 33
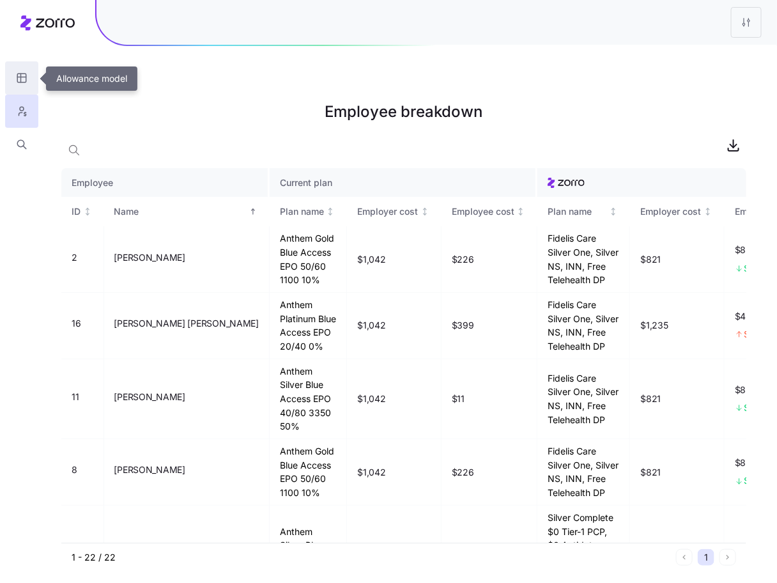
click at [25, 77] on icon "button" at bounding box center [22, 78] width 12 height 13
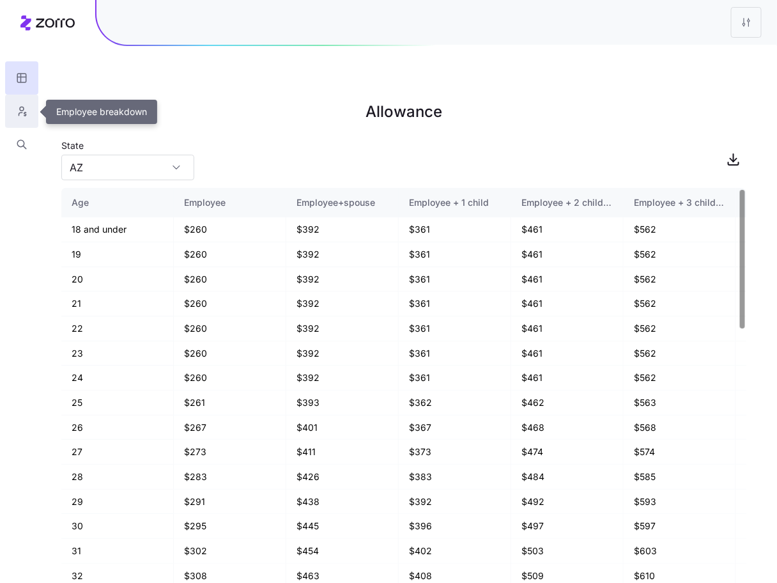
click at [23, 111] on icon "button" at bounding box center [22, 111] width 12 height 13
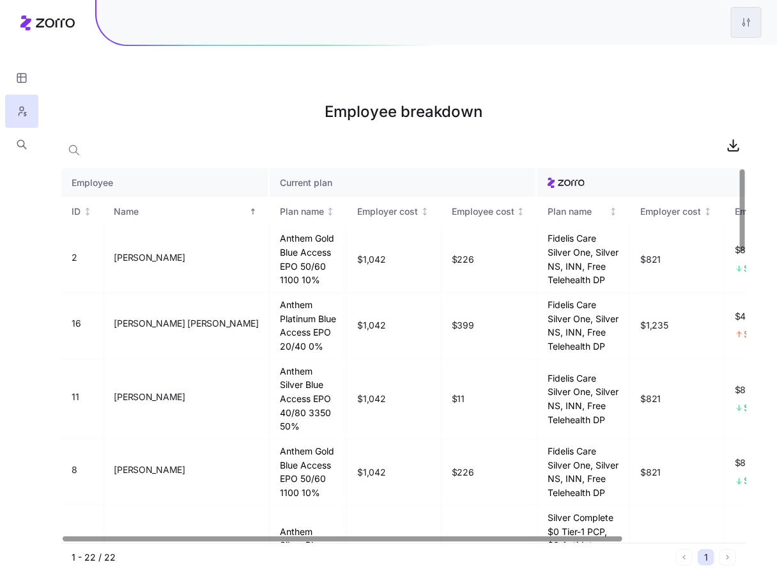
click at [754, 8] on html "Employee breakdown Employee Current plan ID Name Plan name Employer cost Employ…" at bounding box center [388, 355] width 777 height 711
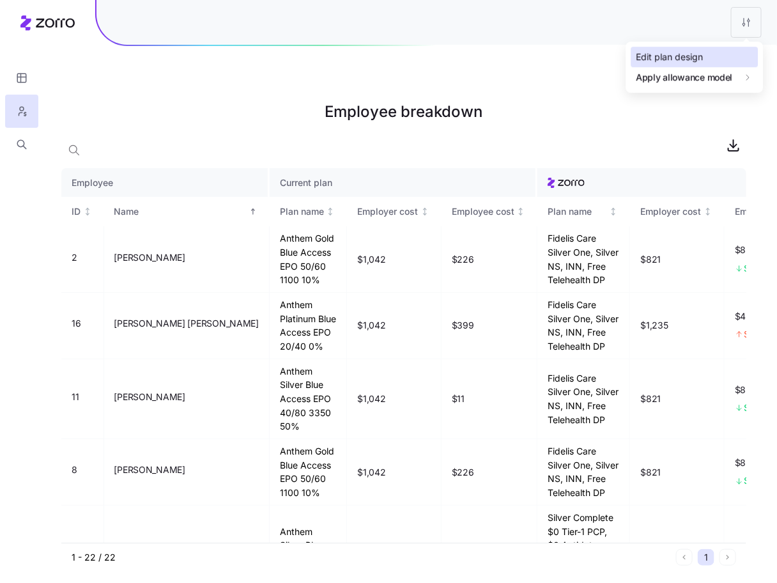
click at [696, 63] on div "Edit plan design" at bounding box center [669, 57] width 67 height 14
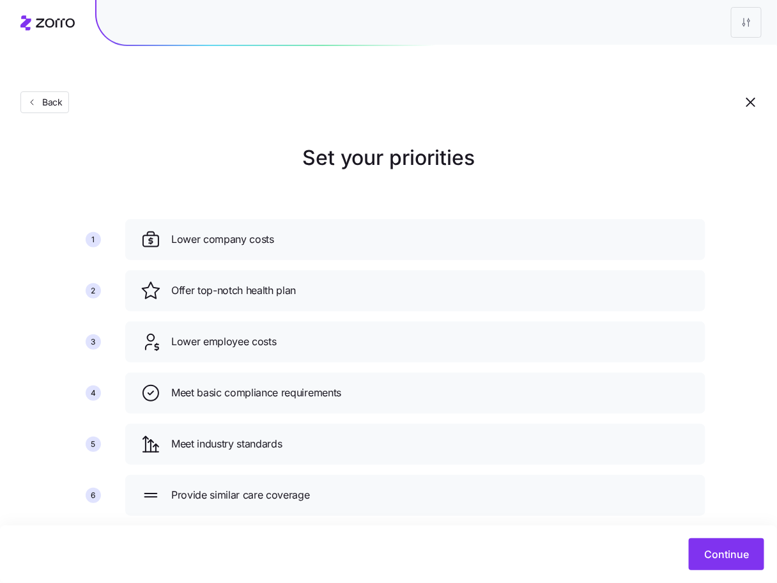
click at [730, 536] on div "Continue" at bounding box center [388, 554] width 777 height 58
click at [734, 550] on span "Continue" at bounding box center [726, 553] width 45 height 15
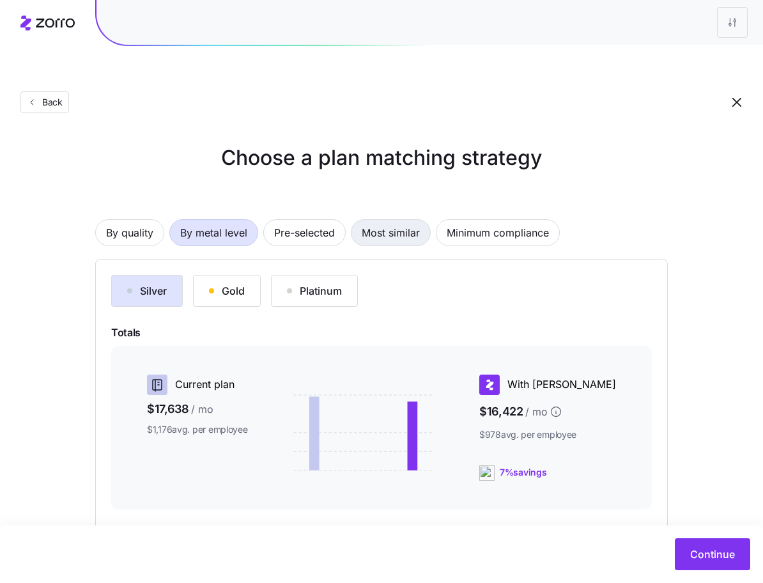
click at [389, 220] on span "Most similar" at bounding box center [391, 233] width 58 height 26
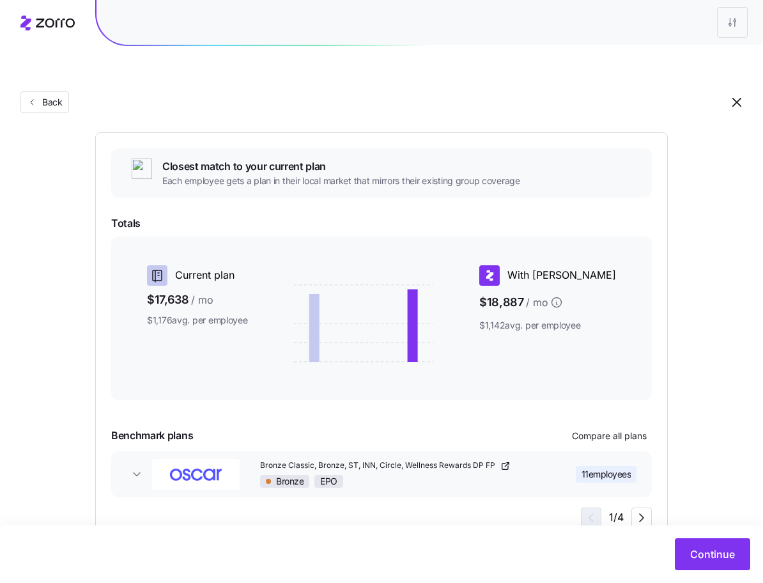
scroll to position [139, 0]
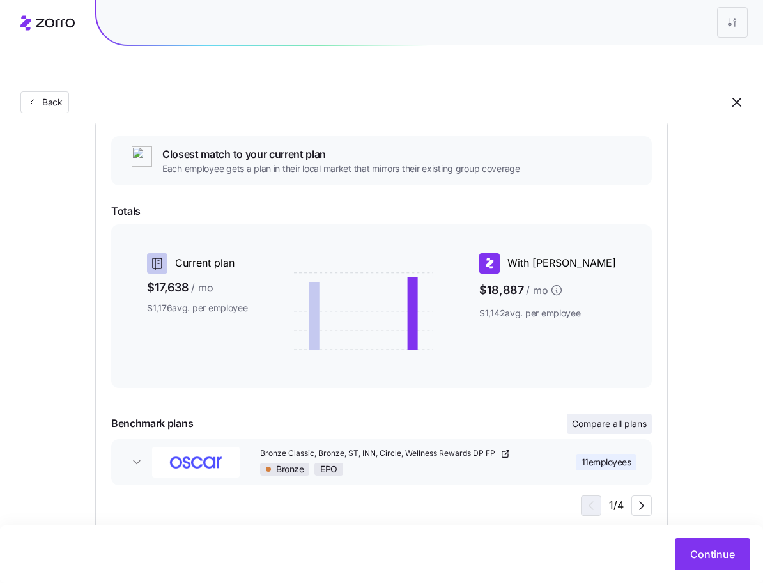
click at [625, 417] on span "Compare all plans" at bounding box center [609, 423] width 75 height 13
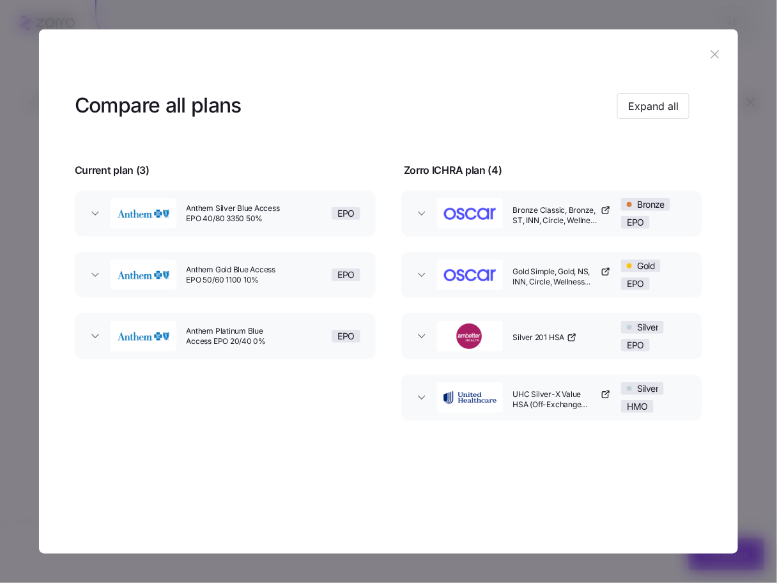
click at [716, 49] on icon "button" at bounding box center [715, 54] width 14 height 14
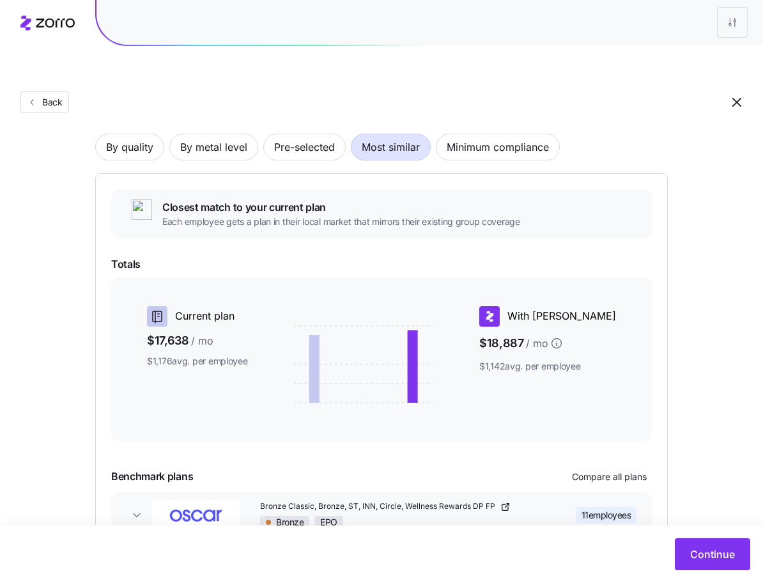
scroll to position [4, 0]
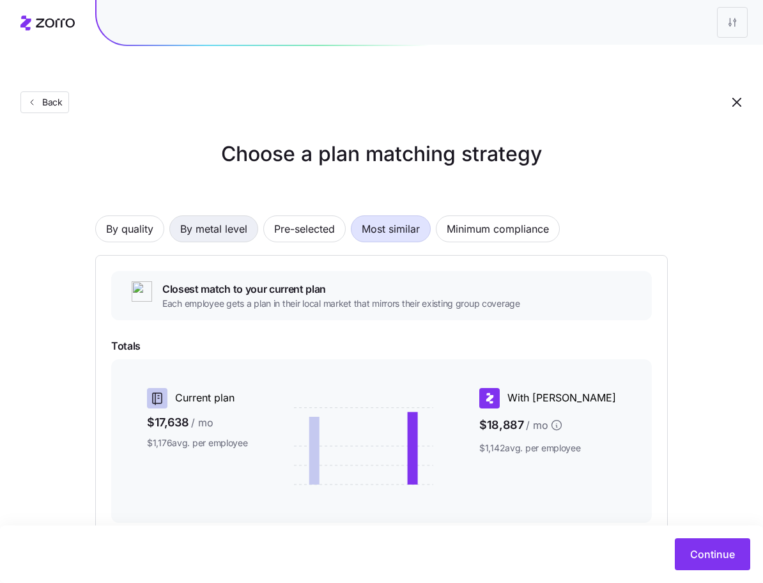
click at [185, 216] on span "By metal level" at bounding box center [213, 229] width 67 height 26
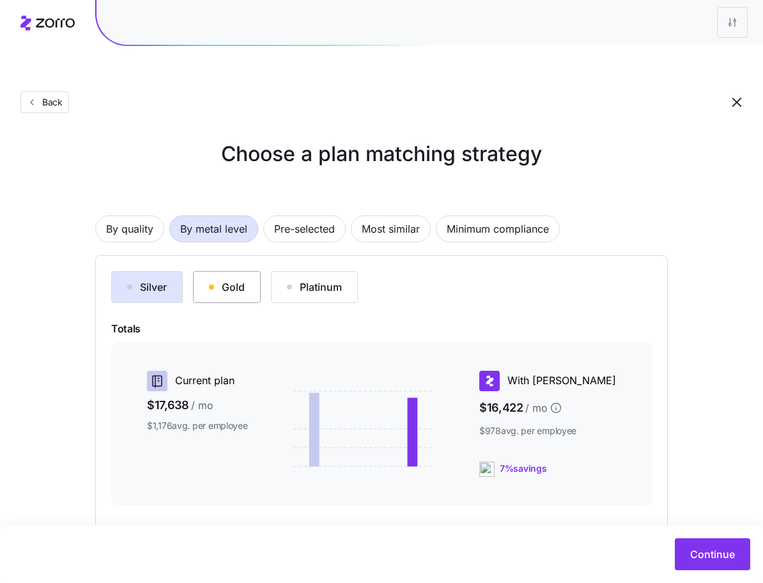
click at [215, 279] on div "Gold" at bounding box center [227, 286] width 36 height 15
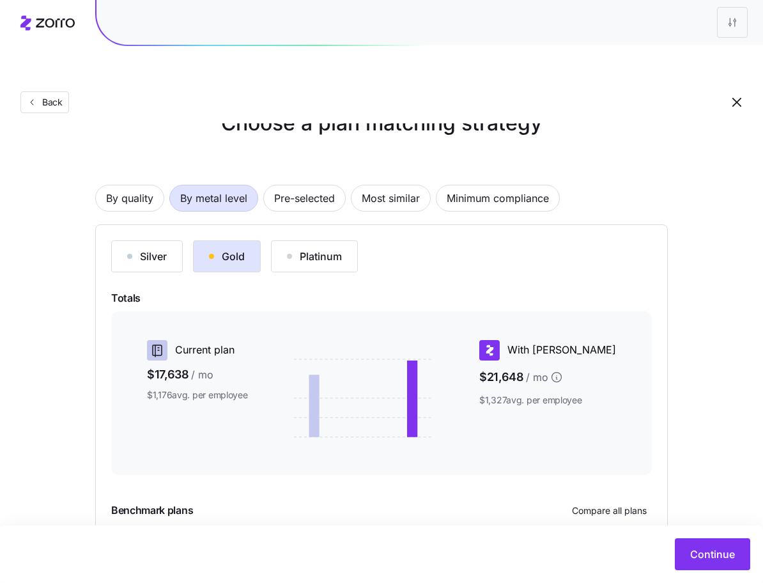
scroll to position [121, 0]
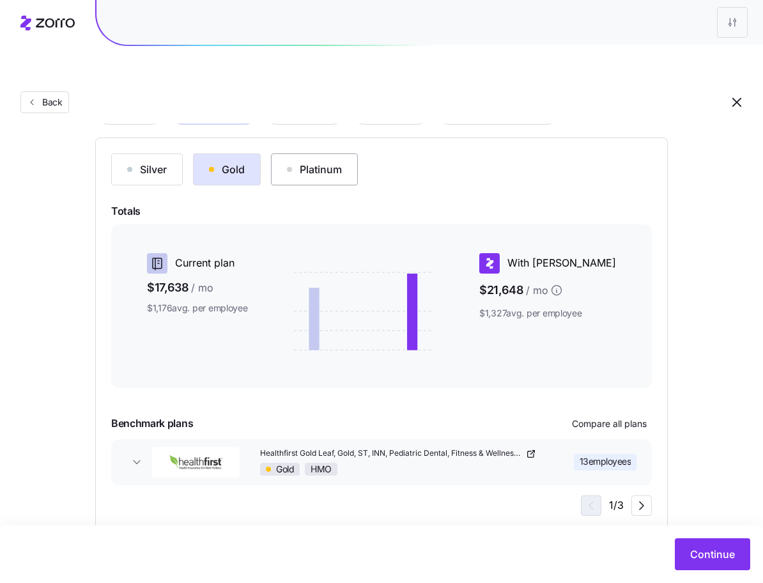
click at [293, 162] on div "Platinum" at bounding box center [314, 169] width 55 height 15
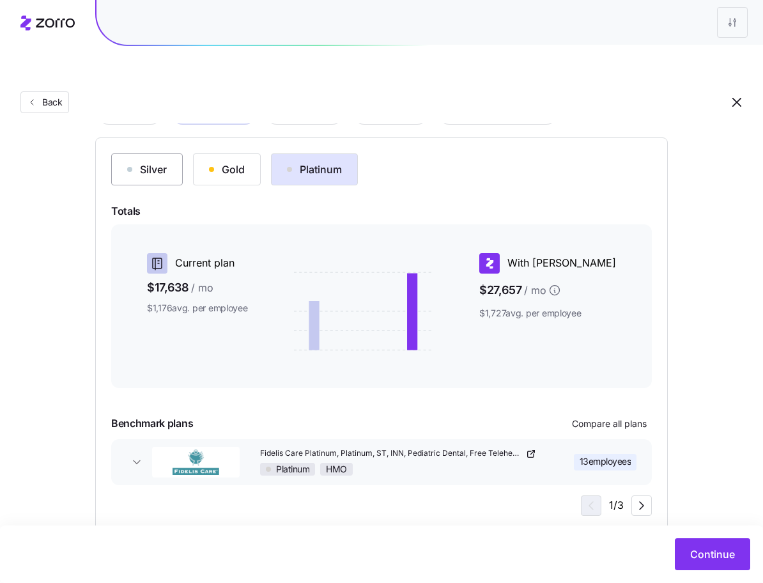
click at [145, 162] on div "Silver" at bounding box center [147, 169] width 40 height 15
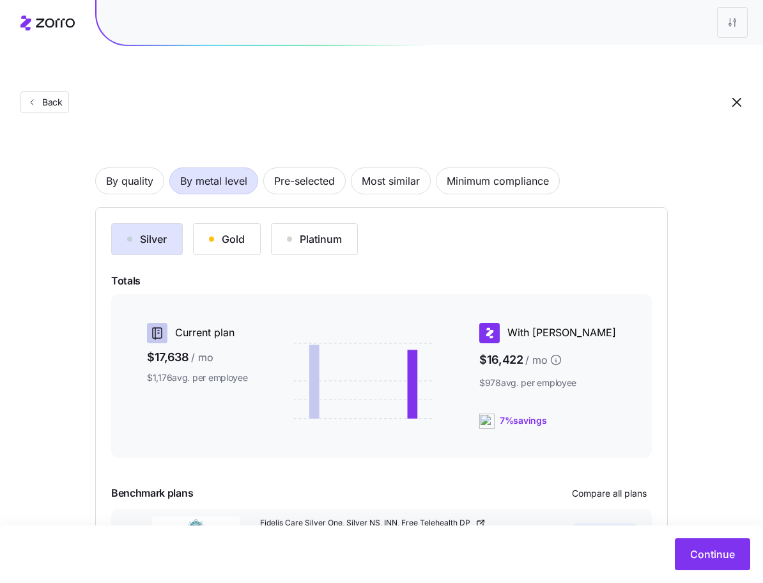
scroll to position [0, 0]
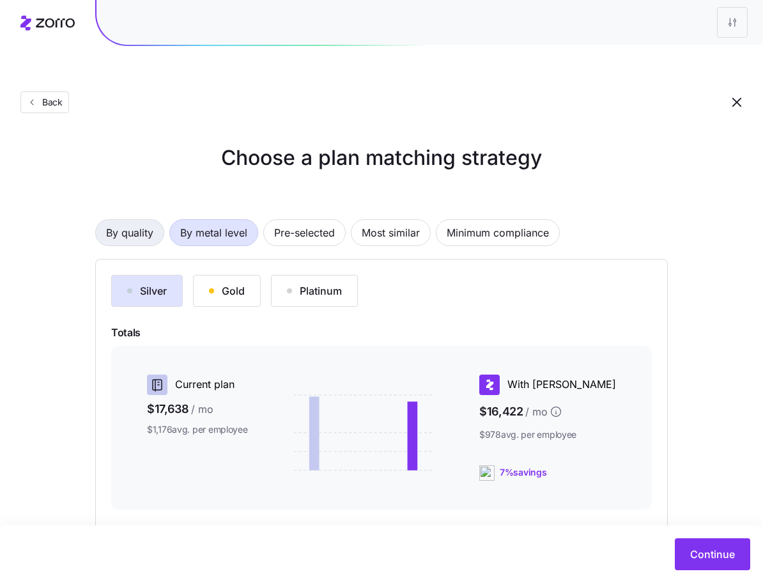
click at [124, 220] on span "By quality" at bounding box center [129, 233] width 47 height 26
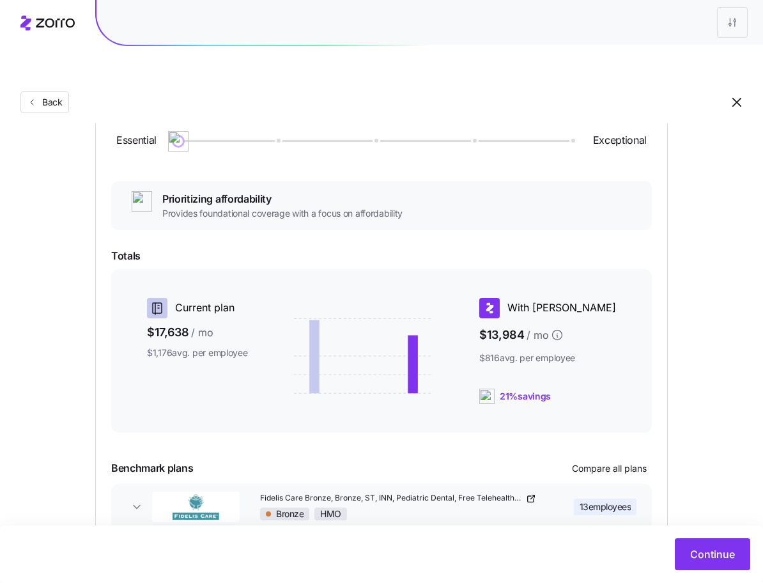
scroll to position [70, 0]
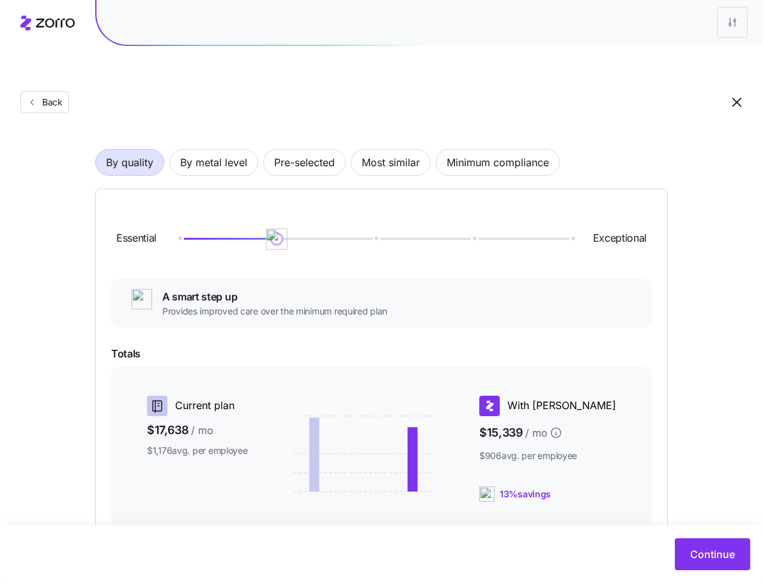
drag, startPoint x: 181, startPoint y: 208, endPoint x: 302, endPoint y: 213, distance: 120.9
click at [302, 213] on div "Essential Exceptional" at bounding box center [381, 238] width 541 height 69
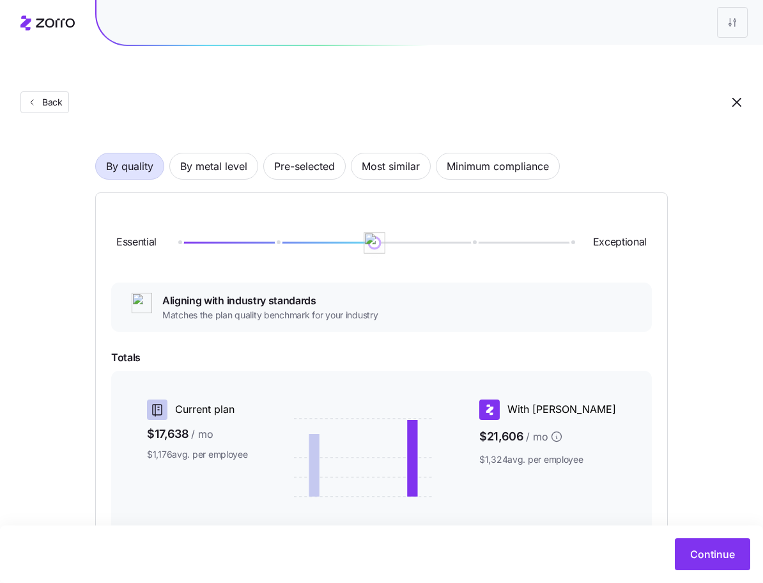
drag, startPoint x: 270, startPoint y: 217, endPoint x: 350, endPoint y: 215, distance: 80.5
click at [350, 216] on div "Essential Exceptional" at bounding box center [381, 242] width 541 height 69
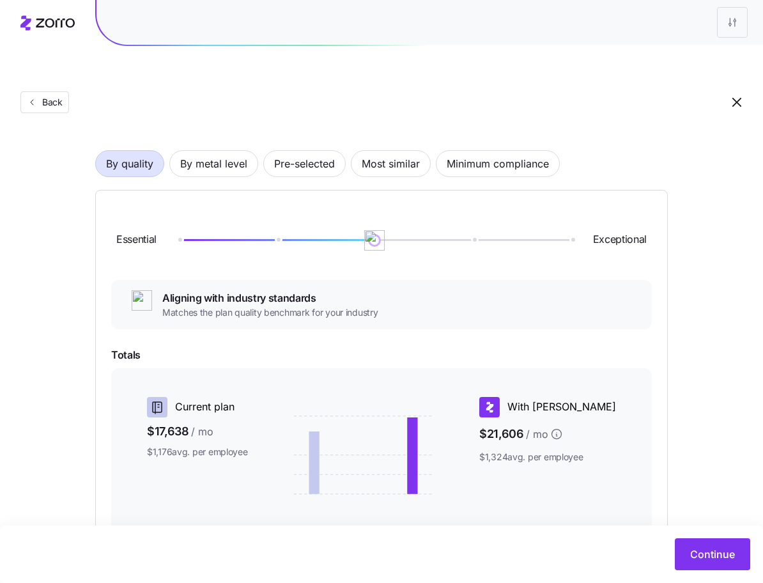
scroll to position [213, 0]
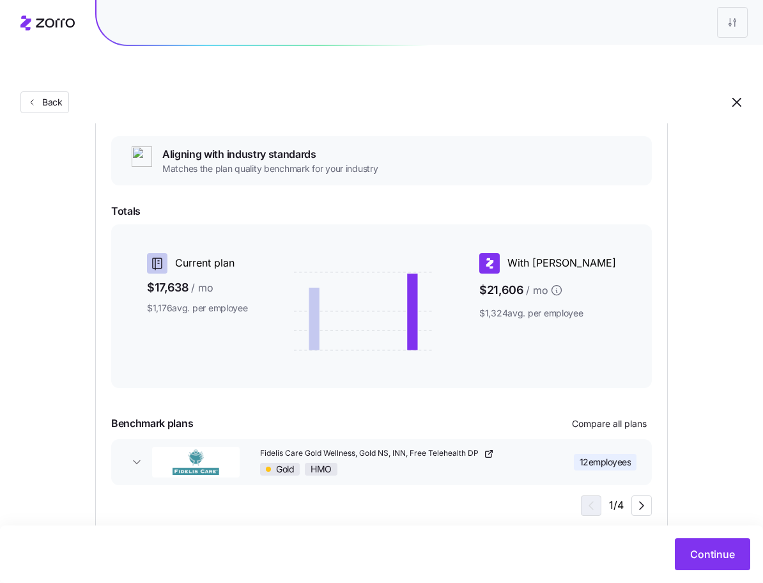
click at [432, 463] on div "Gold HMO" at bounding box center [399, 469] width 279 height 13
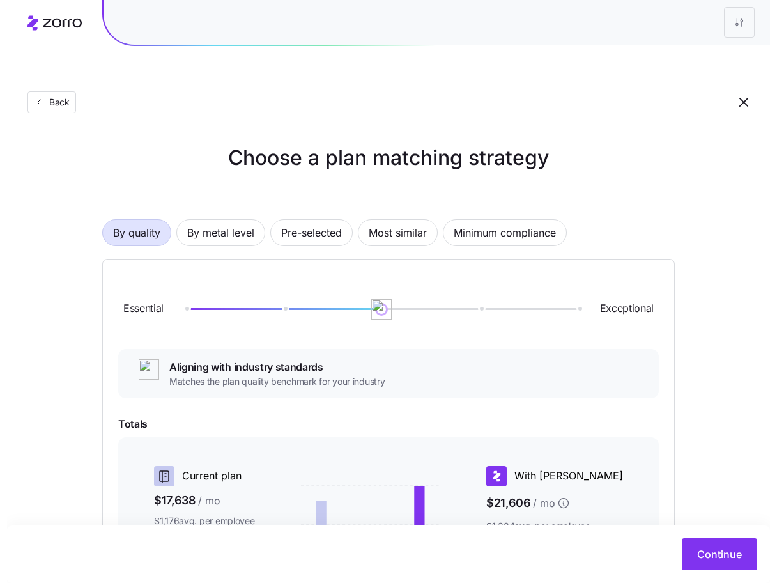
scroll to position [146, 0]
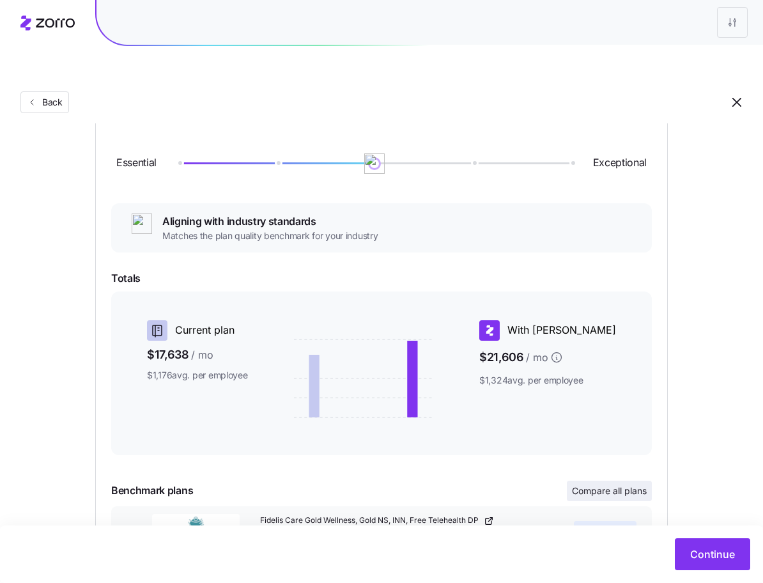
click at [615, 484] on span "Compare all plans" at bounding box center [609, 490] width 75 height 13
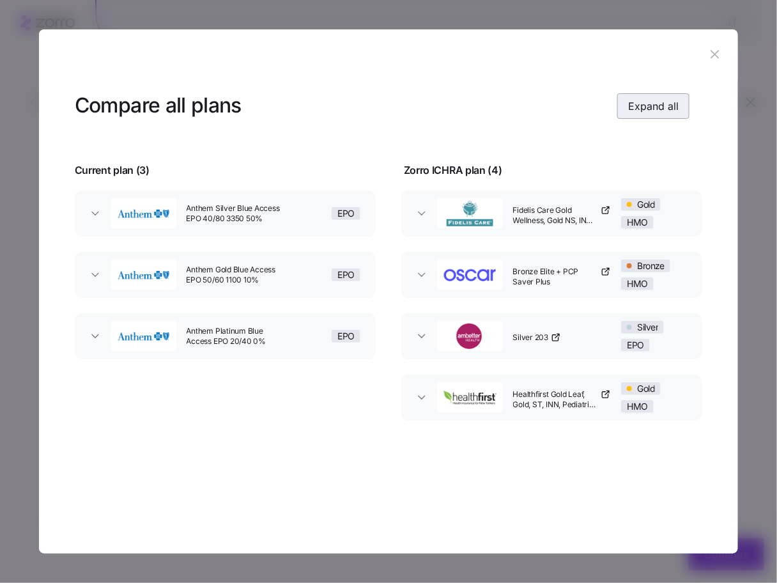
click at [648, 116] on button "Expand all" at bounding box center [653, 106] width 72 height 26
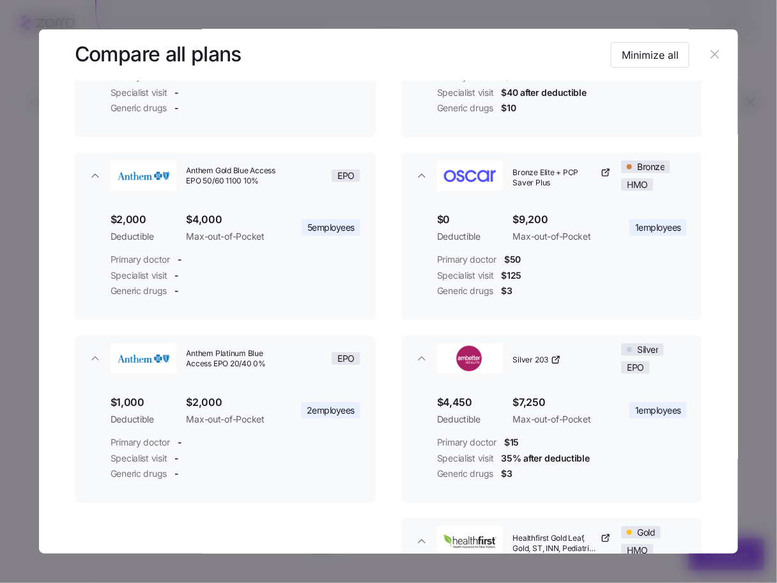
scroll to position [0, 0]
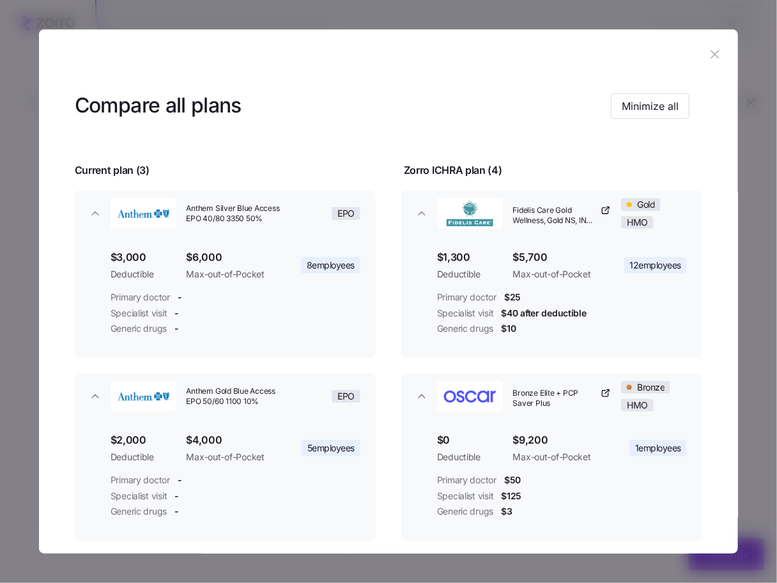
drag, startPoint x: 704, startPoint y: 52, endPoint x: 573, endPoint y: 293, distance: 274.2
click at [573, 291] on section "Compare all plans Minimize all Current plan ( 3 ) Zorro ICHRA plan ( 4 ) Anthem…" at bounding box center [388, 291] width 699 height 525
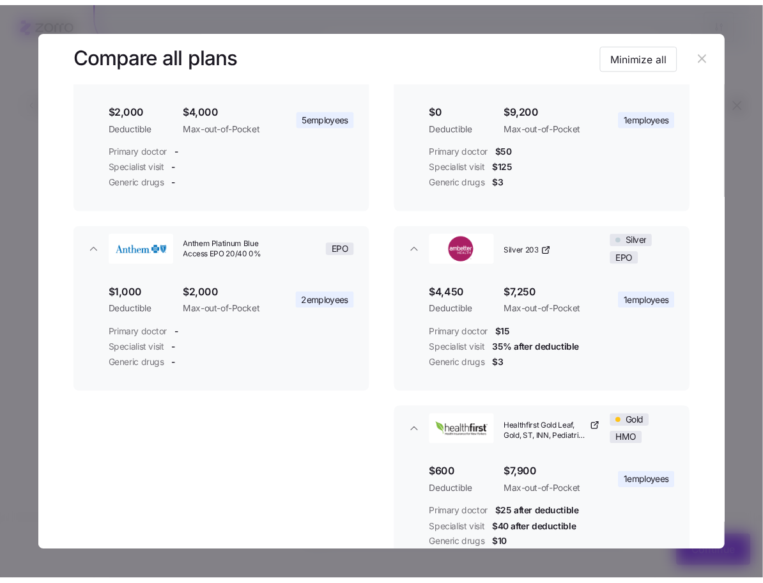
scroll to position [341, 0]
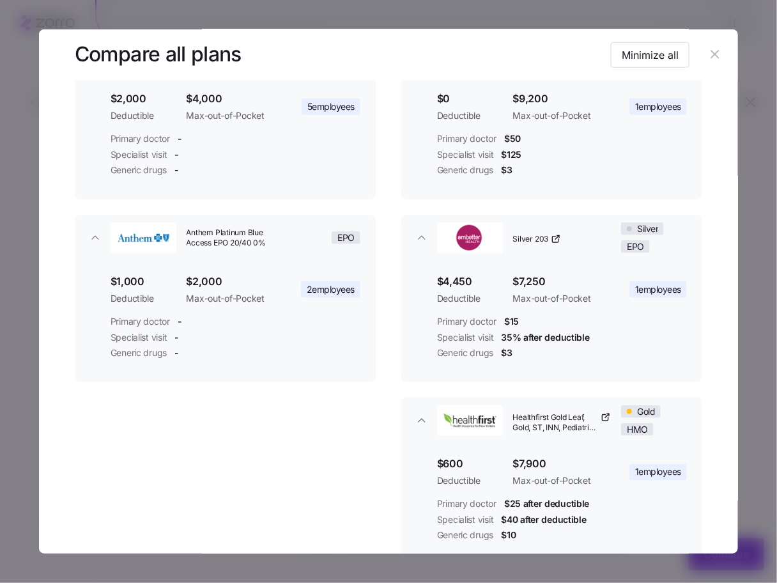
click at [719, 50] on button "button" at bounding box center [715, 55] width 20 height 20
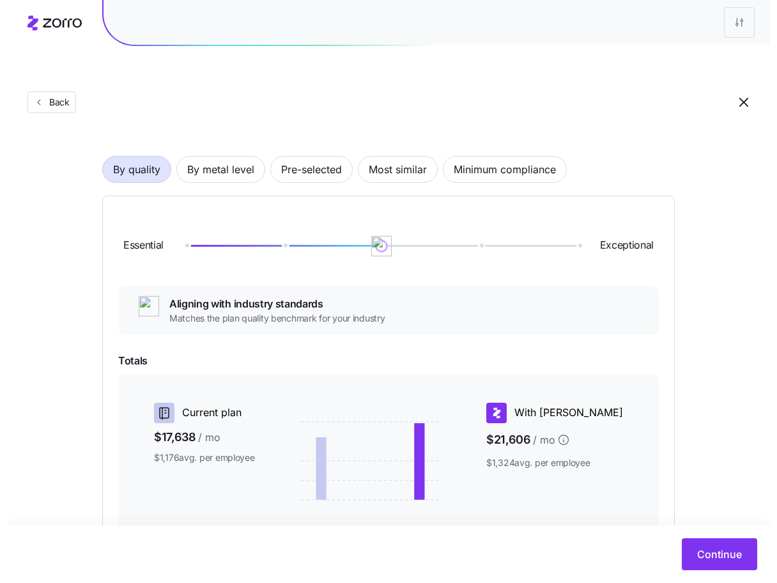
scroll to position [0, 0]
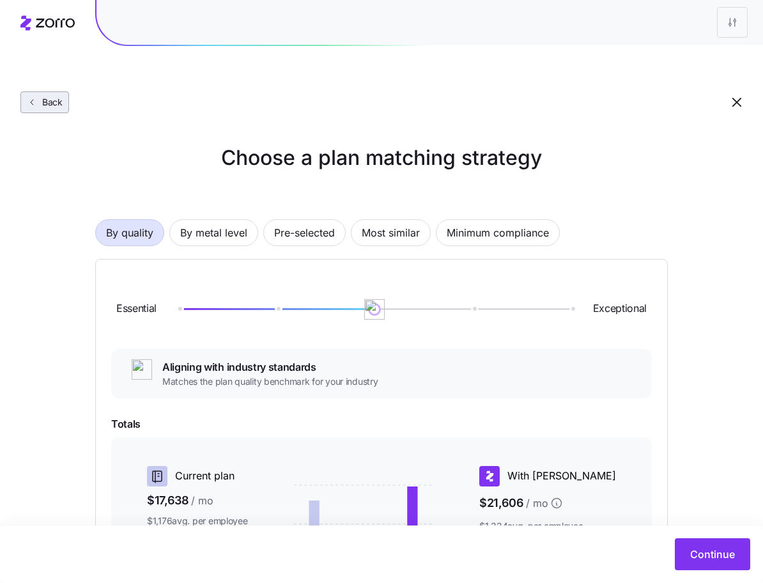
click at [49, 96] on span "Back" at bounding box center [50, 102] width 26 height 13
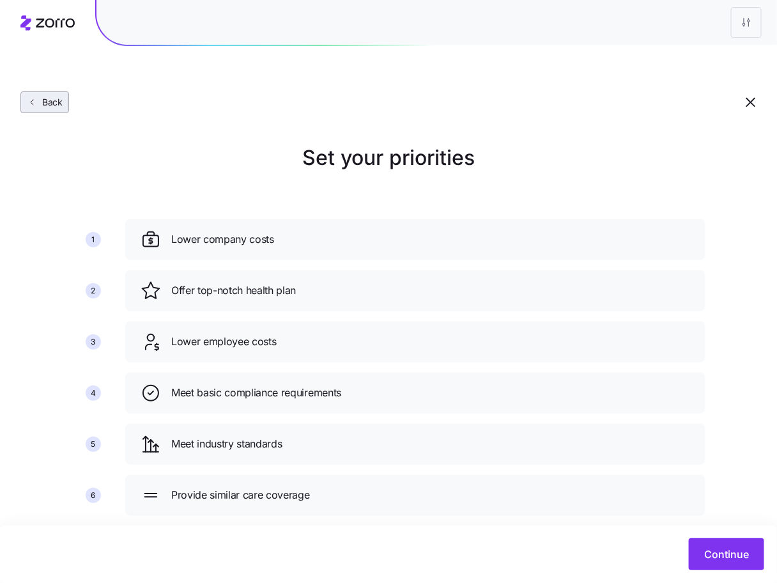
click at [40, 96] on span "Back" at bounding box center [50, 102] width 26 height 13
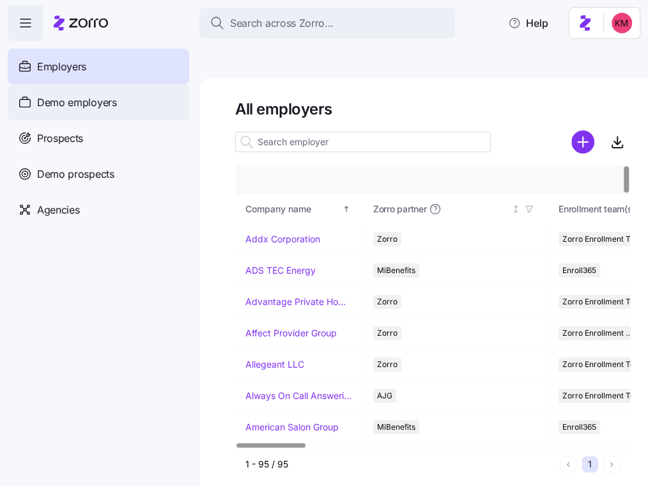
click at [82, 105] on span "Demo employers" at bounding box center [77, 103] width 80 height 16
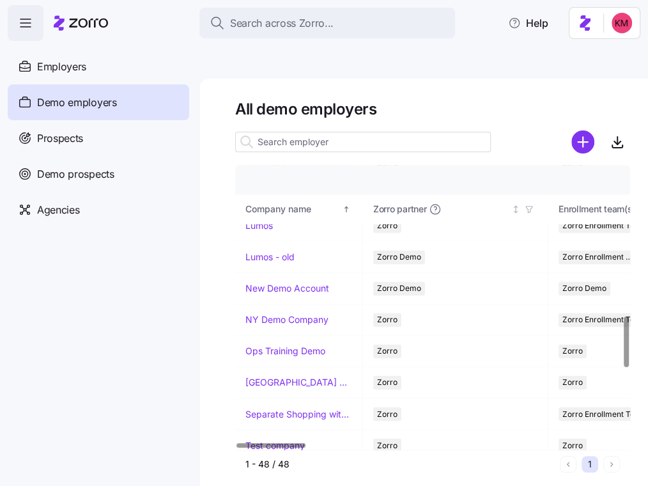
scroll to position [723, 0]
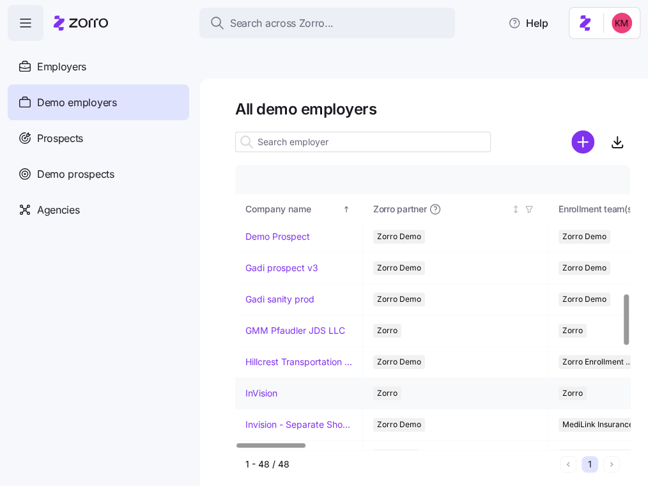
click at [265, 387] on link "InVision" at bounding box center [261, 393] width 32 height 13
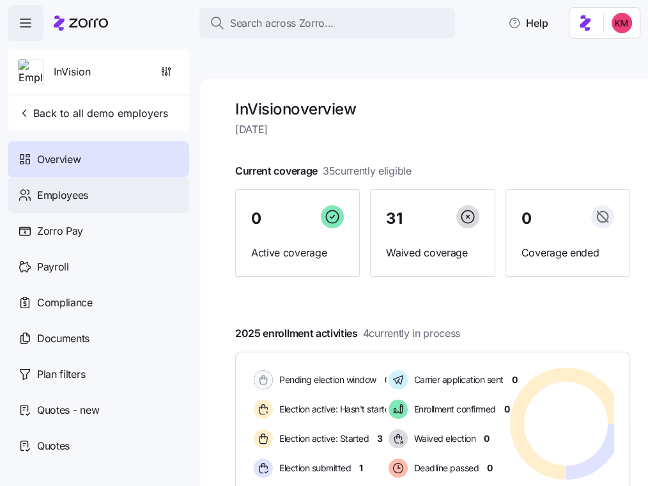
click at [75, 185] on div "Employees" at bounding box center [98, 195] width 181 height 36
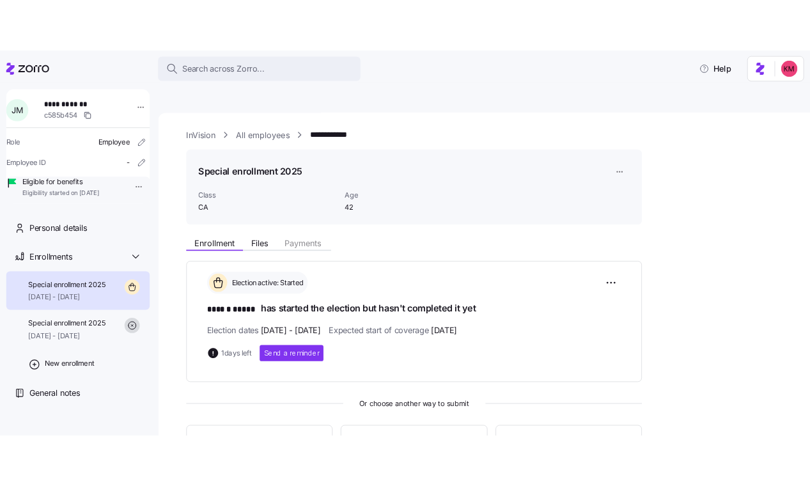
scroll to position [181, 0]
